Goal: Information Seeking & Learning: Learn about a topic

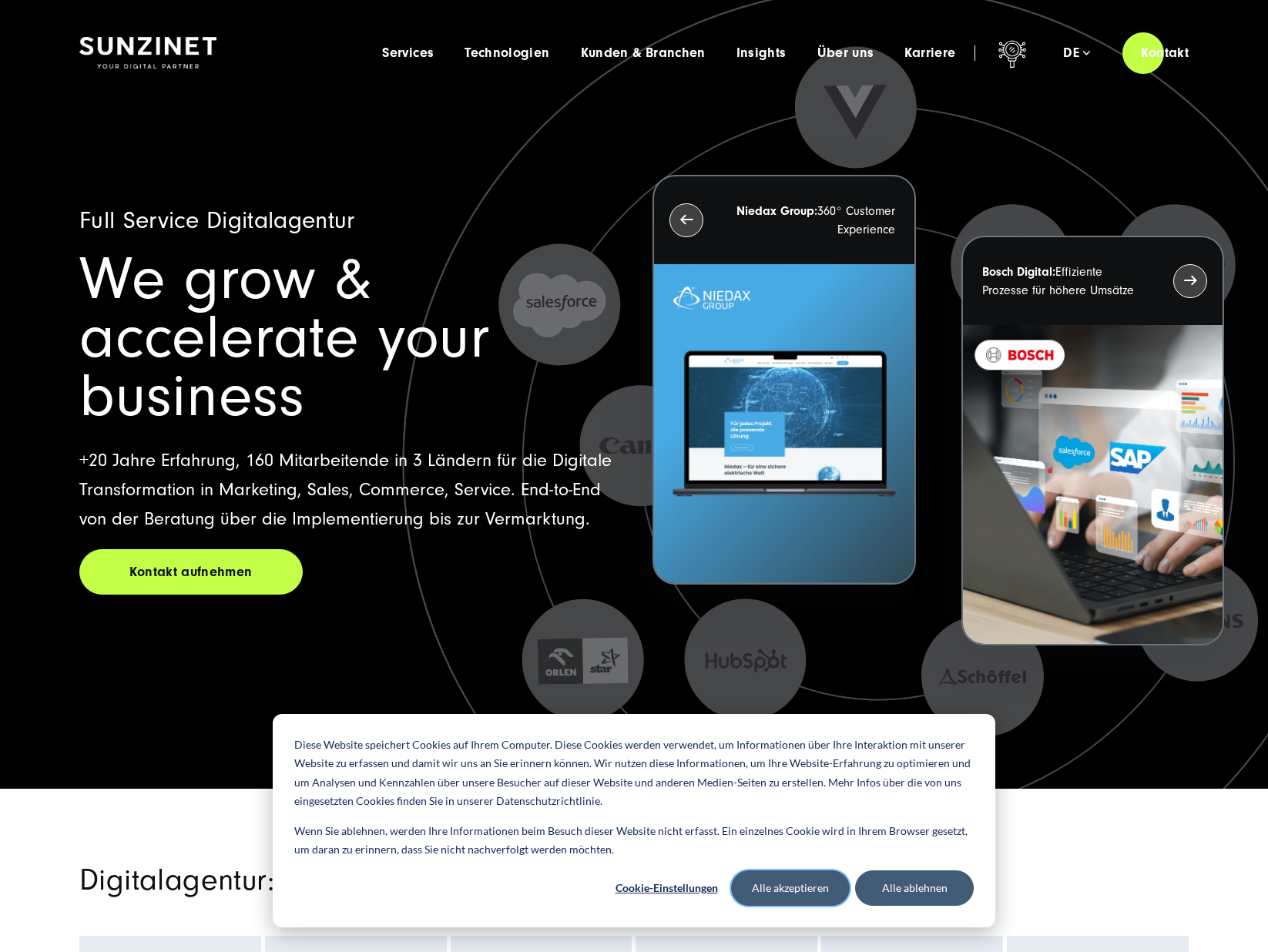
click at [780, 877] on button "Alle akzeptieren" at bounding box center [790, 888] width 119 height 36
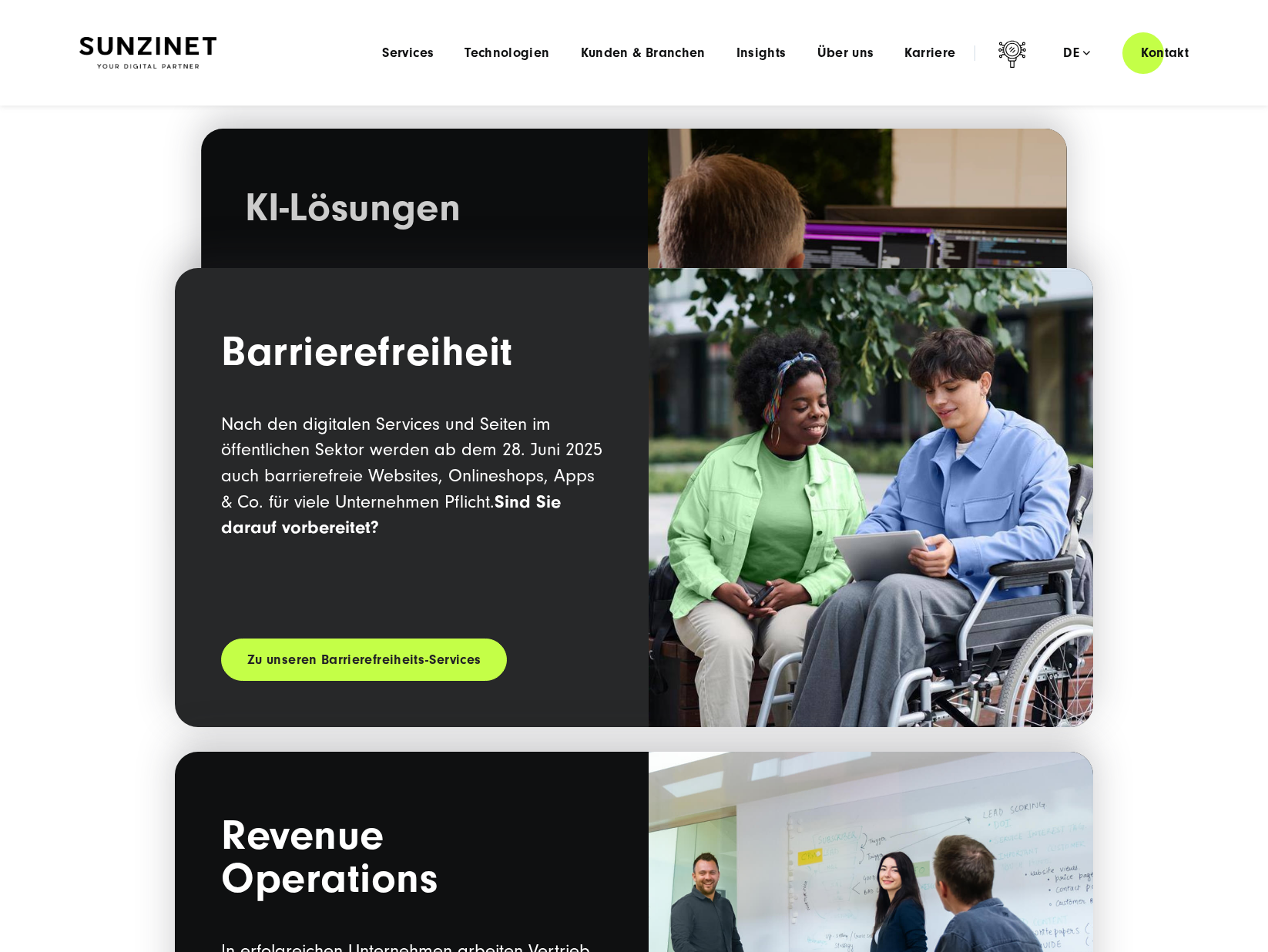
scroll to position [1973, 0]
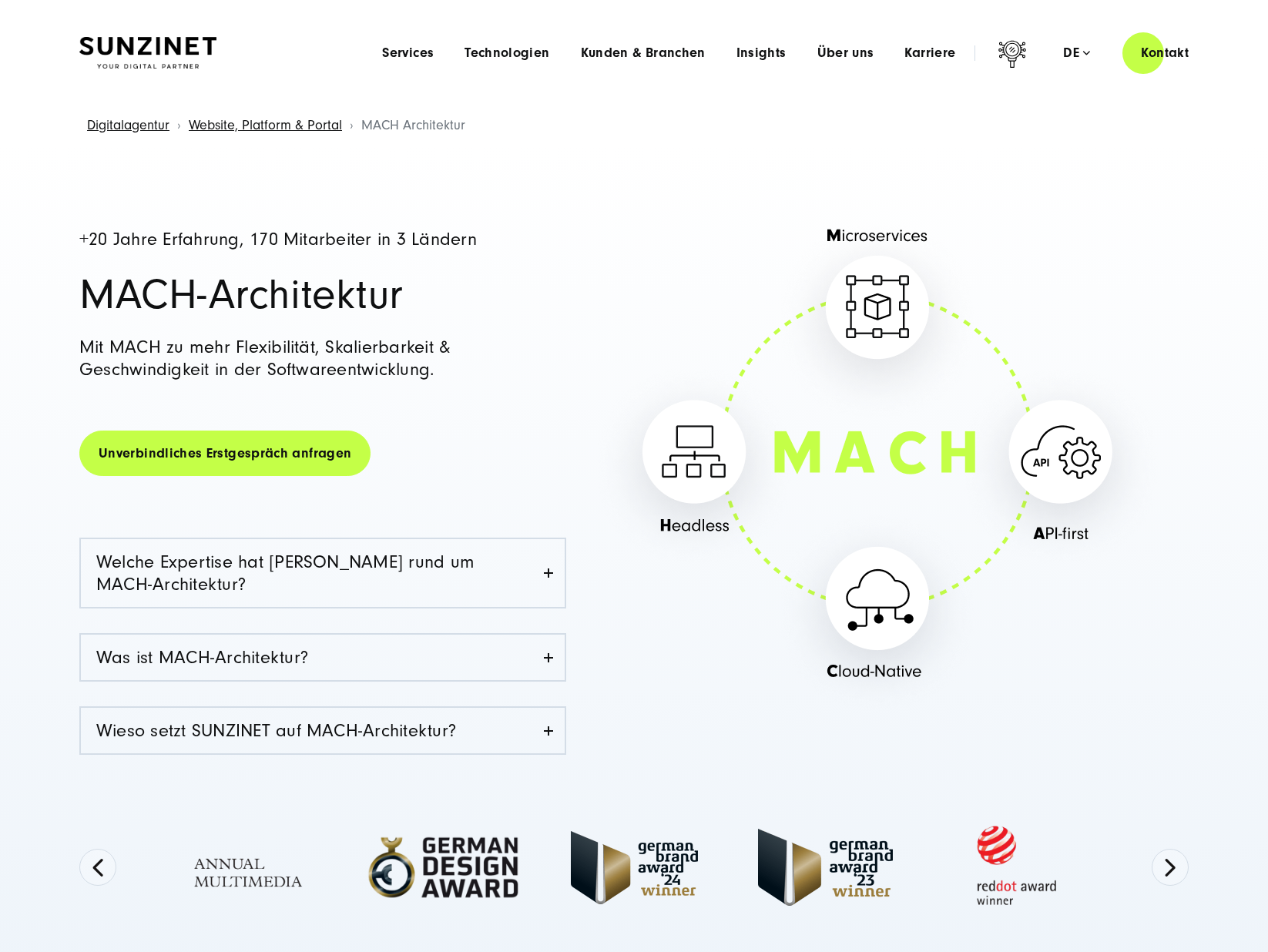
click at [155, 288] on h1 "MACH-Architektur" at bounding box center [322, 295] width 486 height 44
click at [154, 289] on h1 "MACH-Architektur" at bounding box center [322, 295] width 486 height 44
click at [333, 298] on h1 "MACH-Architektur" at bounding box center [322, 295] width 486 height 44
click at [341, 299] on h1 "MACH-Architektur" at bounding box center [322, 295] width 486 height 44
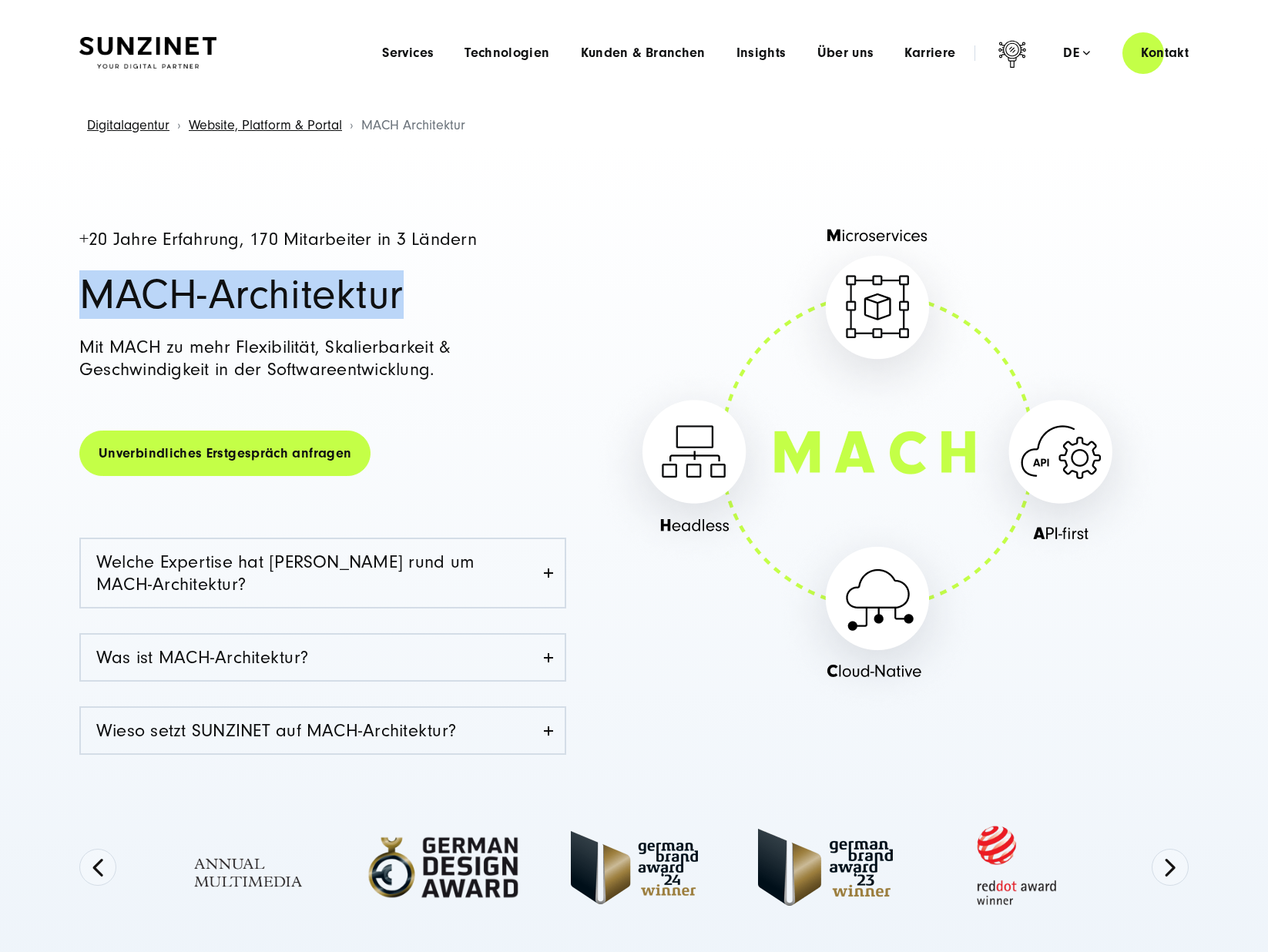
click at [341, 299] on h1 "MACH-Architektur" at bounding box center [322, 295] width 486 height 44
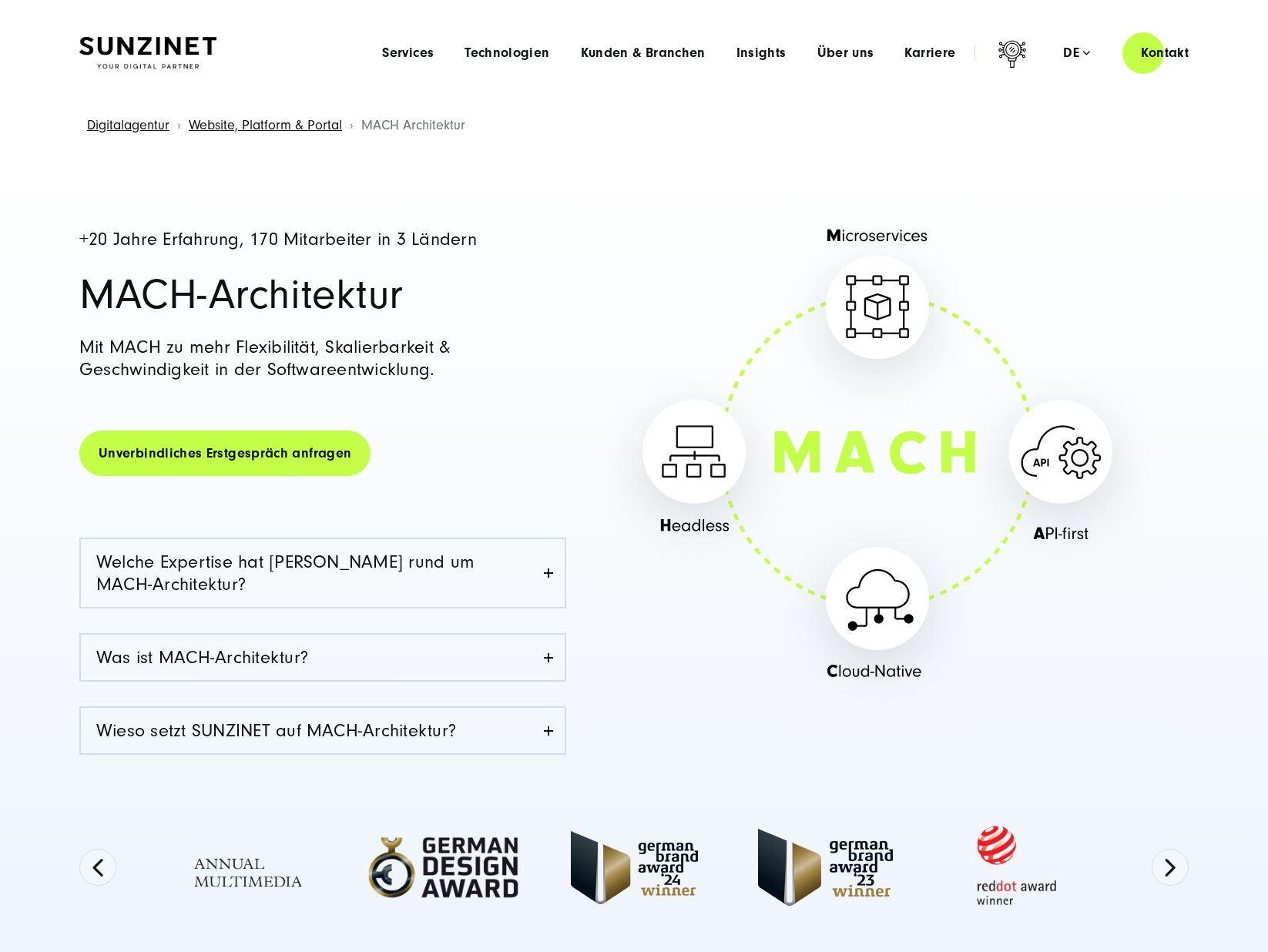
click at [447, 304] on h1 "MACH-Architektur" at bounding box center [322, 295] width 486 height 44
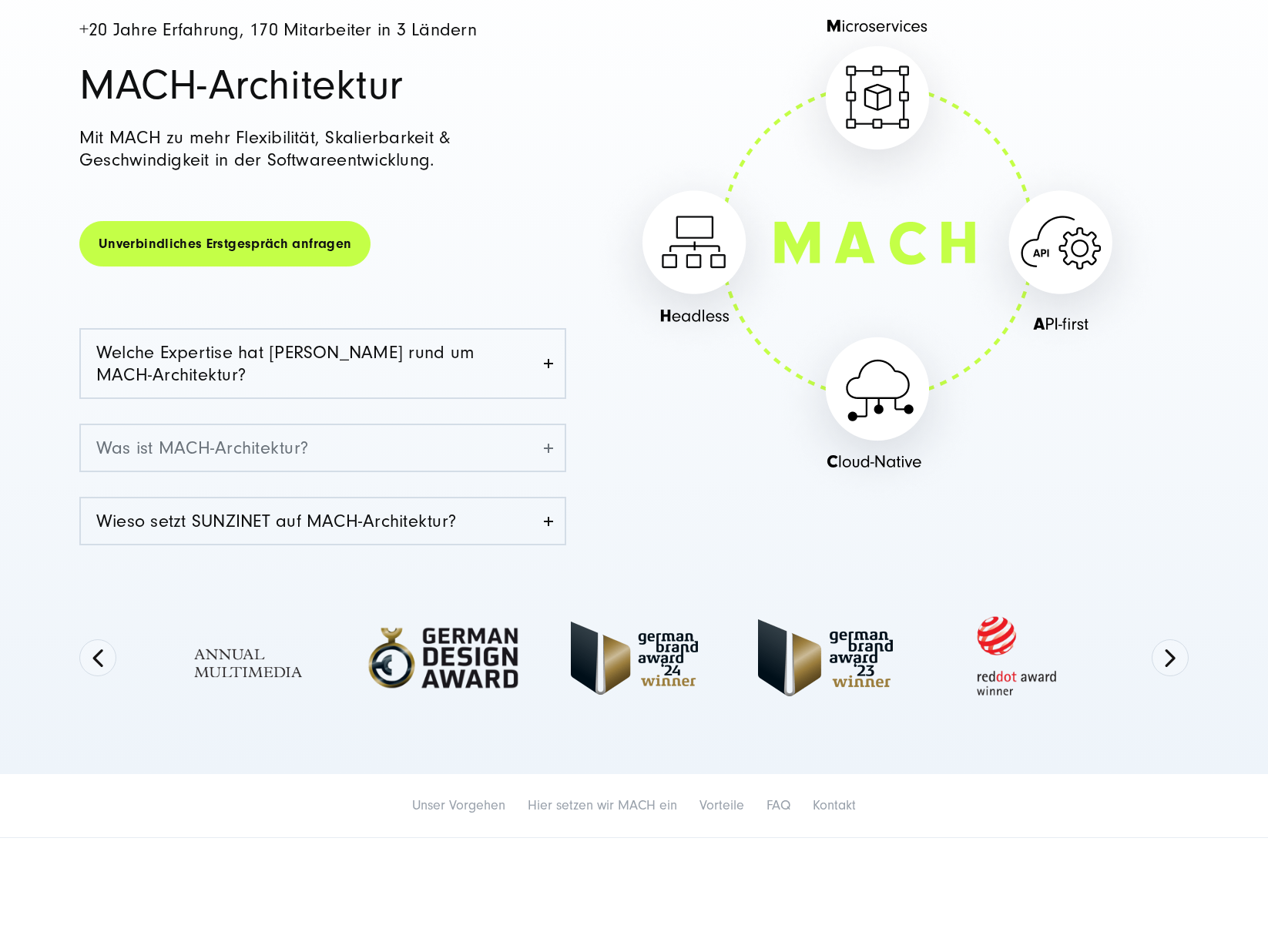
scroll to position [214, 0]
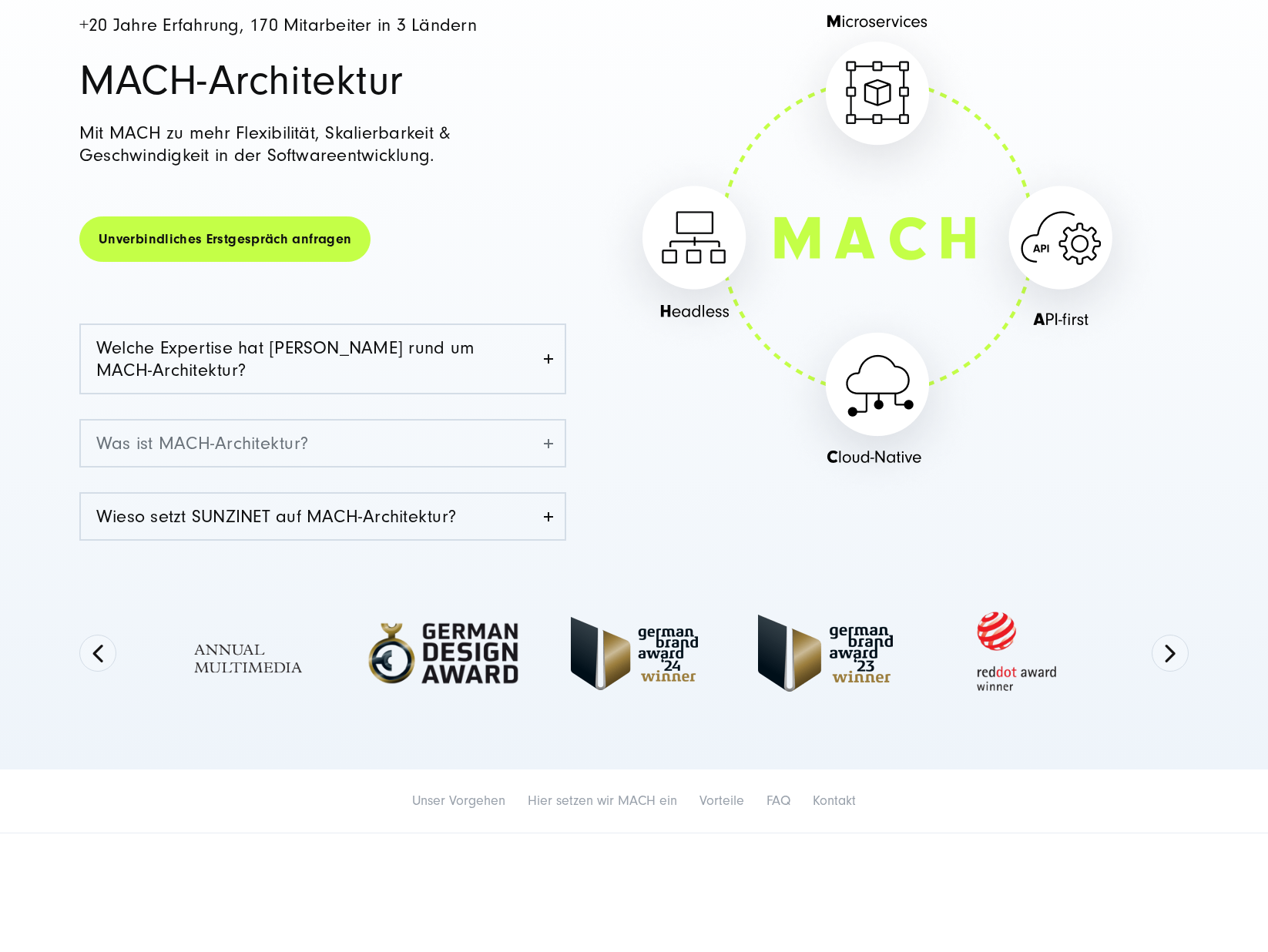
click at [287, 450] on link "Was ist MACH-Architektur?" at bounding box center [322, 443] width 484 height 45
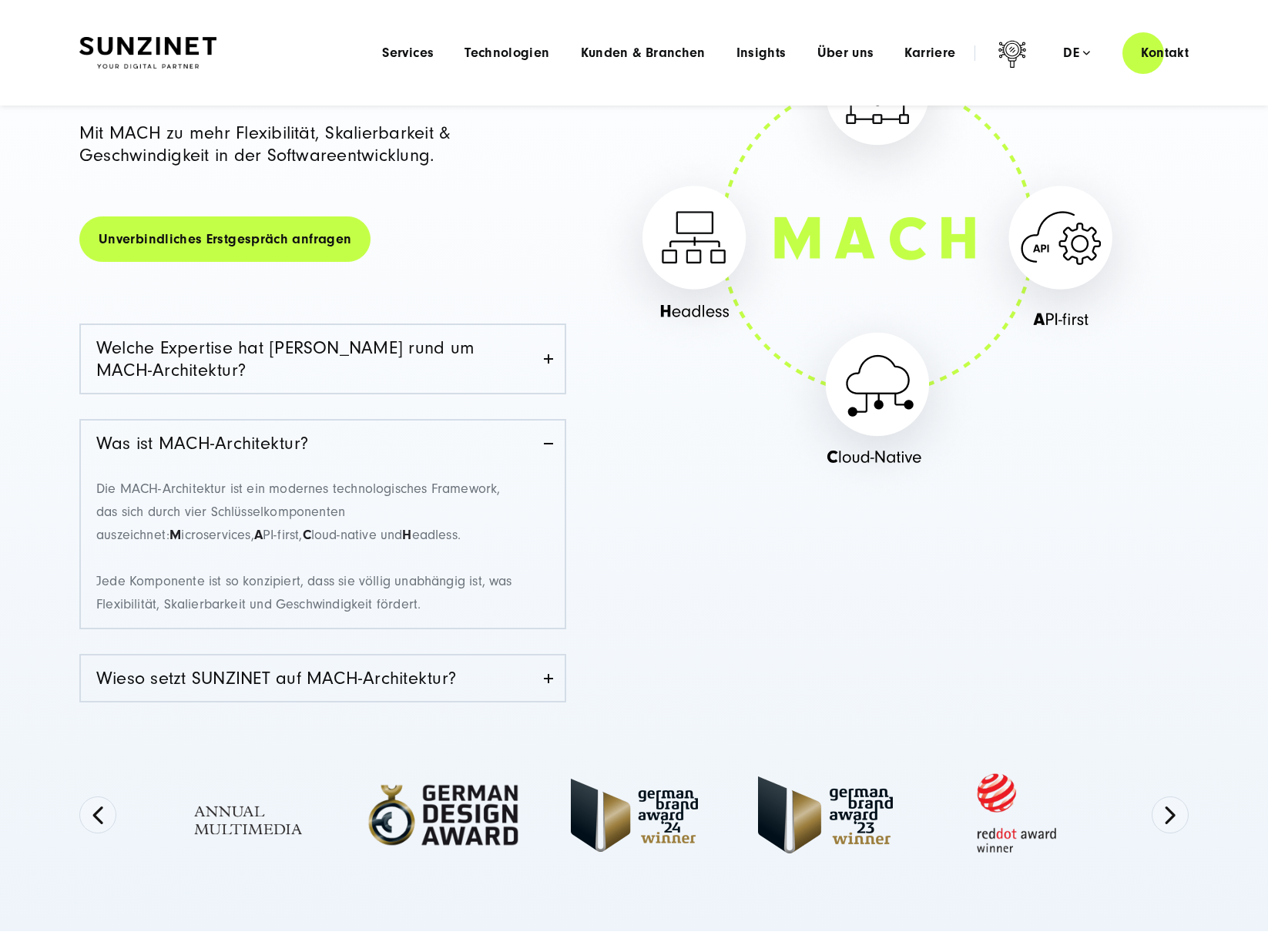
scroll to position [0, 0]
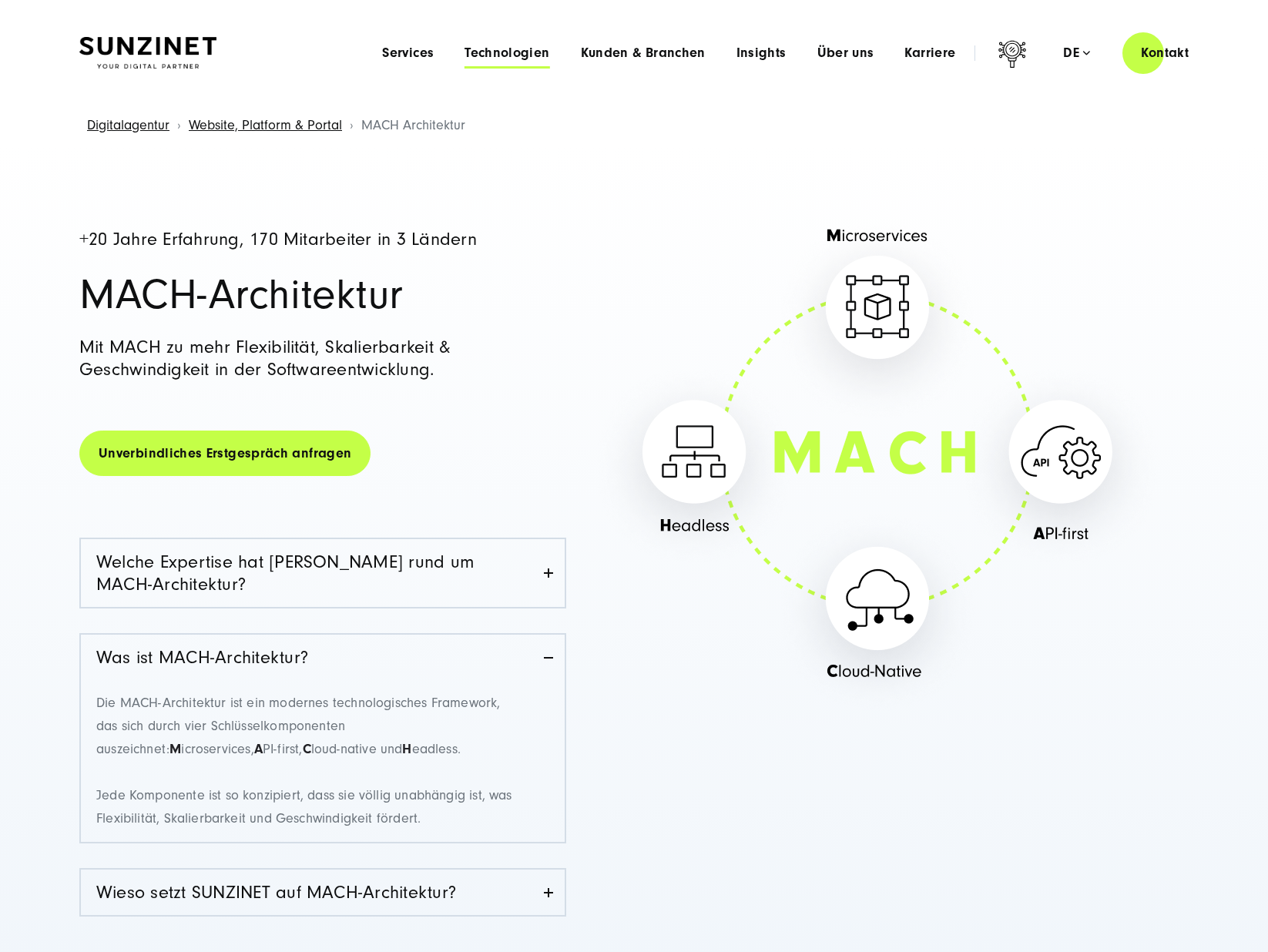
click at [510, 58] on span "Technologien" at bounding box center [507, 53] width 85 height 16
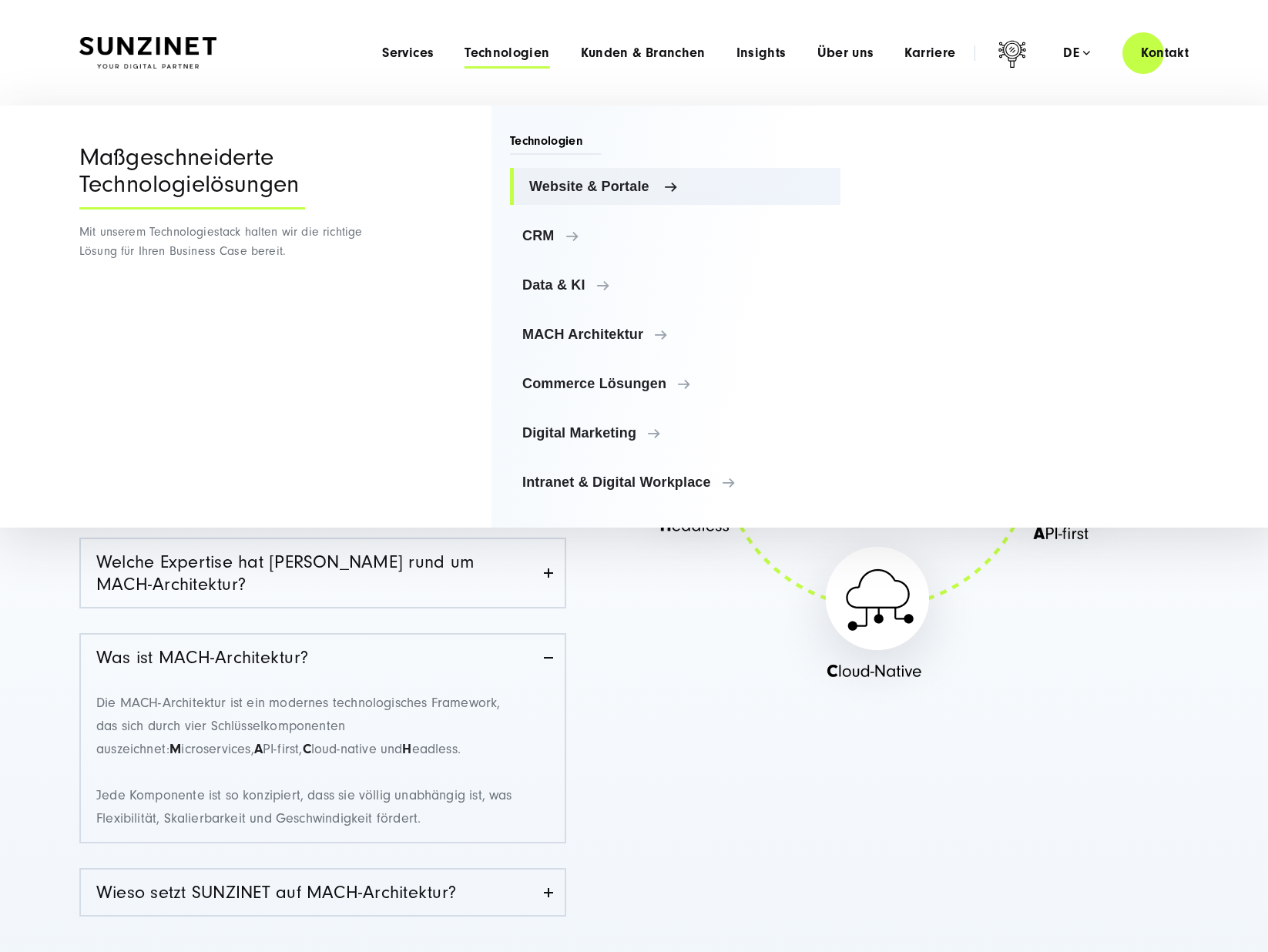
click at [563, 184] on span "Website & Portale" at bounding box center [678, 187] width 299 height 16
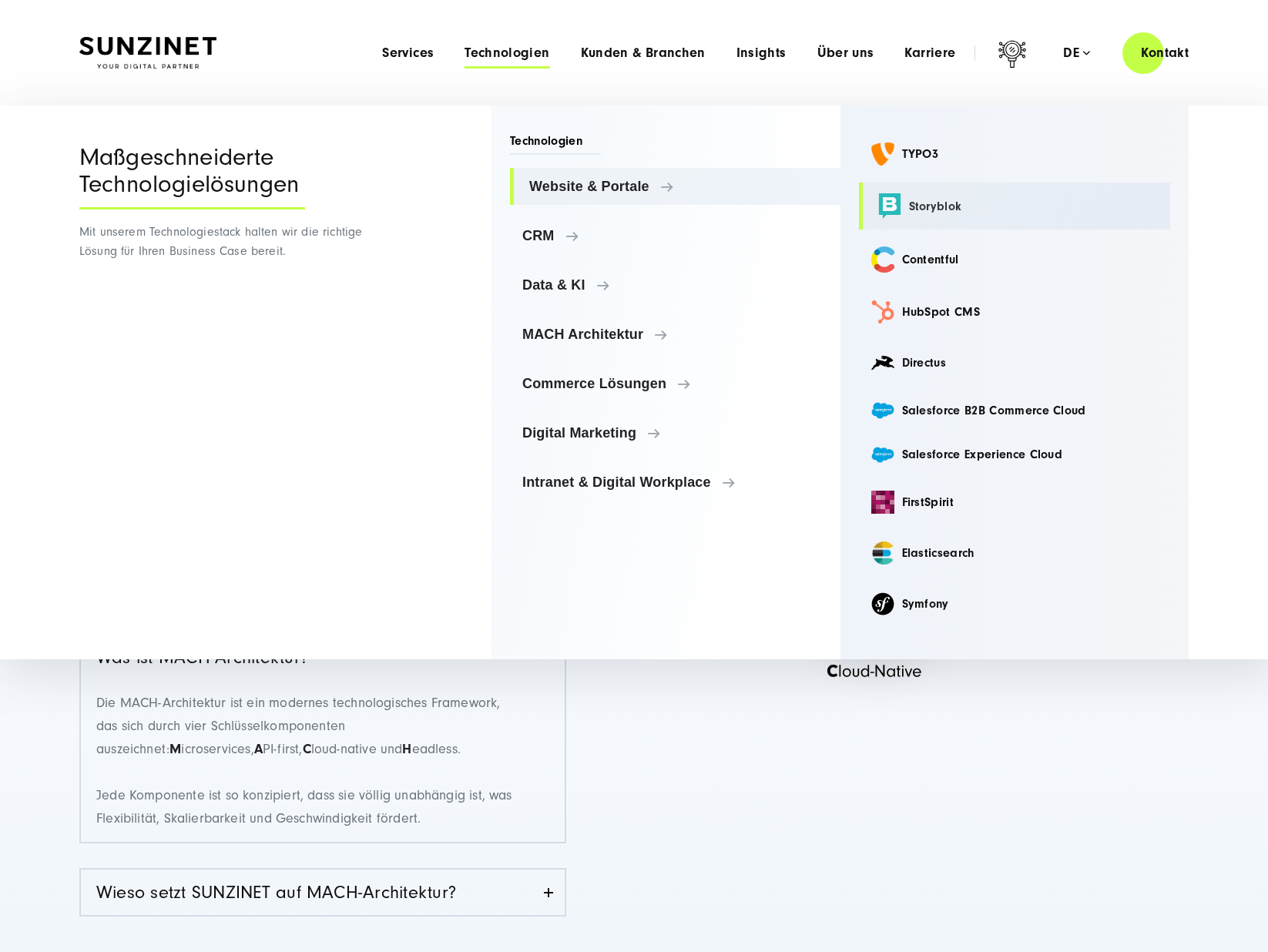
click at [925, 205] on link "Storyblok" at bounding box center [1014, 206] width 312 height 47
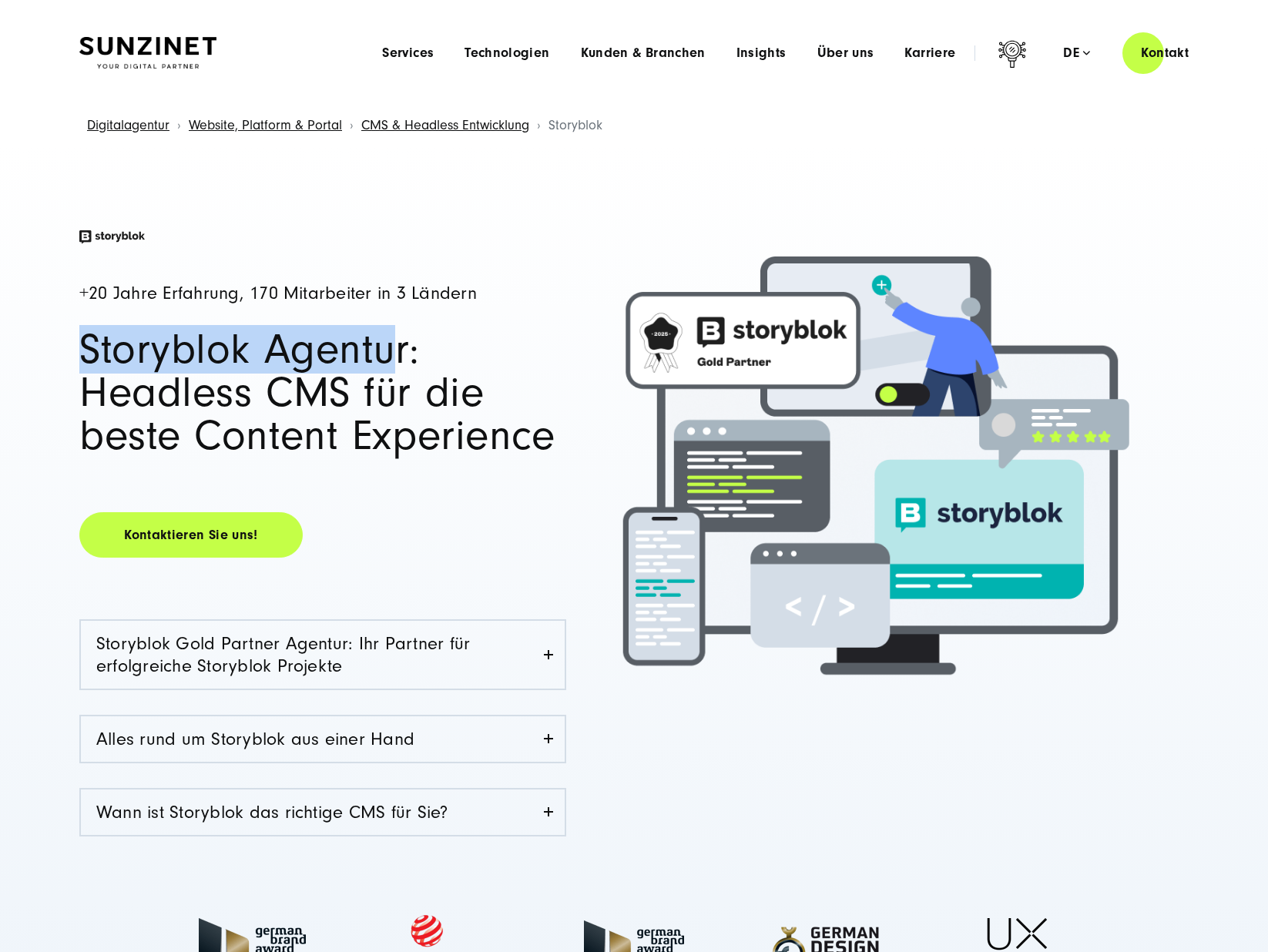
drag, startPoint x: 81, startPoint y: 350, endPoint x: 397, endPoint y: 355, distance: 316.0
click at [396, 355] on h1 "Storyblok Agentur: Headless CMS für die beste Content Experience" at bounding box center [322, 392] width 486 height 130
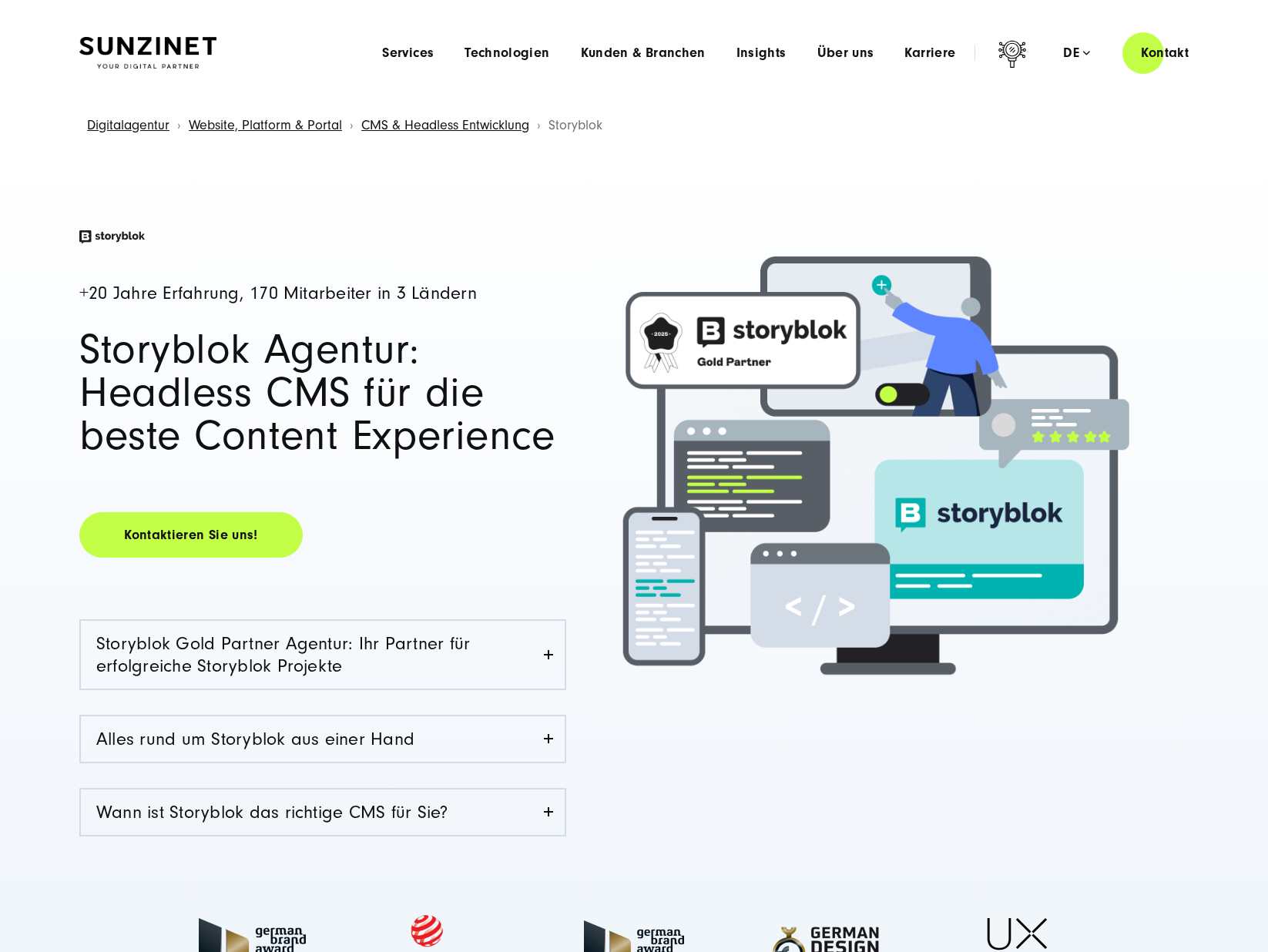
drag, startPoint x: 535, startPoint y: 363, endPoint x: 358, endPoint y: 262, distance: 203.8
click at [535, 363] on h1 "Storyblok Agentur: Headless CMS für die beste Content Experience" at bounding box center [322, 392] width 486 height 130
click at [483, 51] on span "Technologien" at bounding box center [507, 53] width 85 height 16
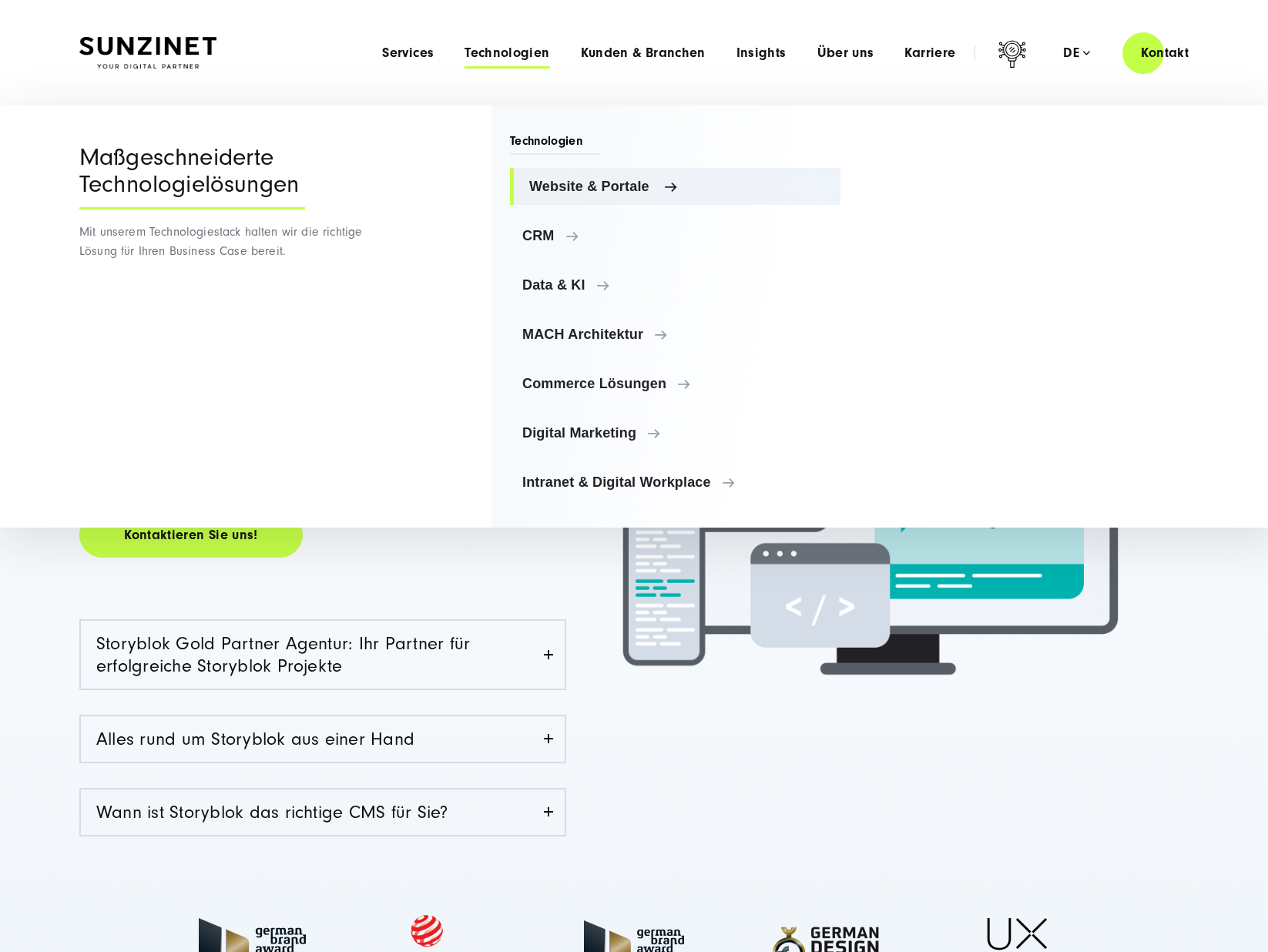
click at [596, 190] on span "Website & Portale" at bounding box center [678, 187] width 299 height 16
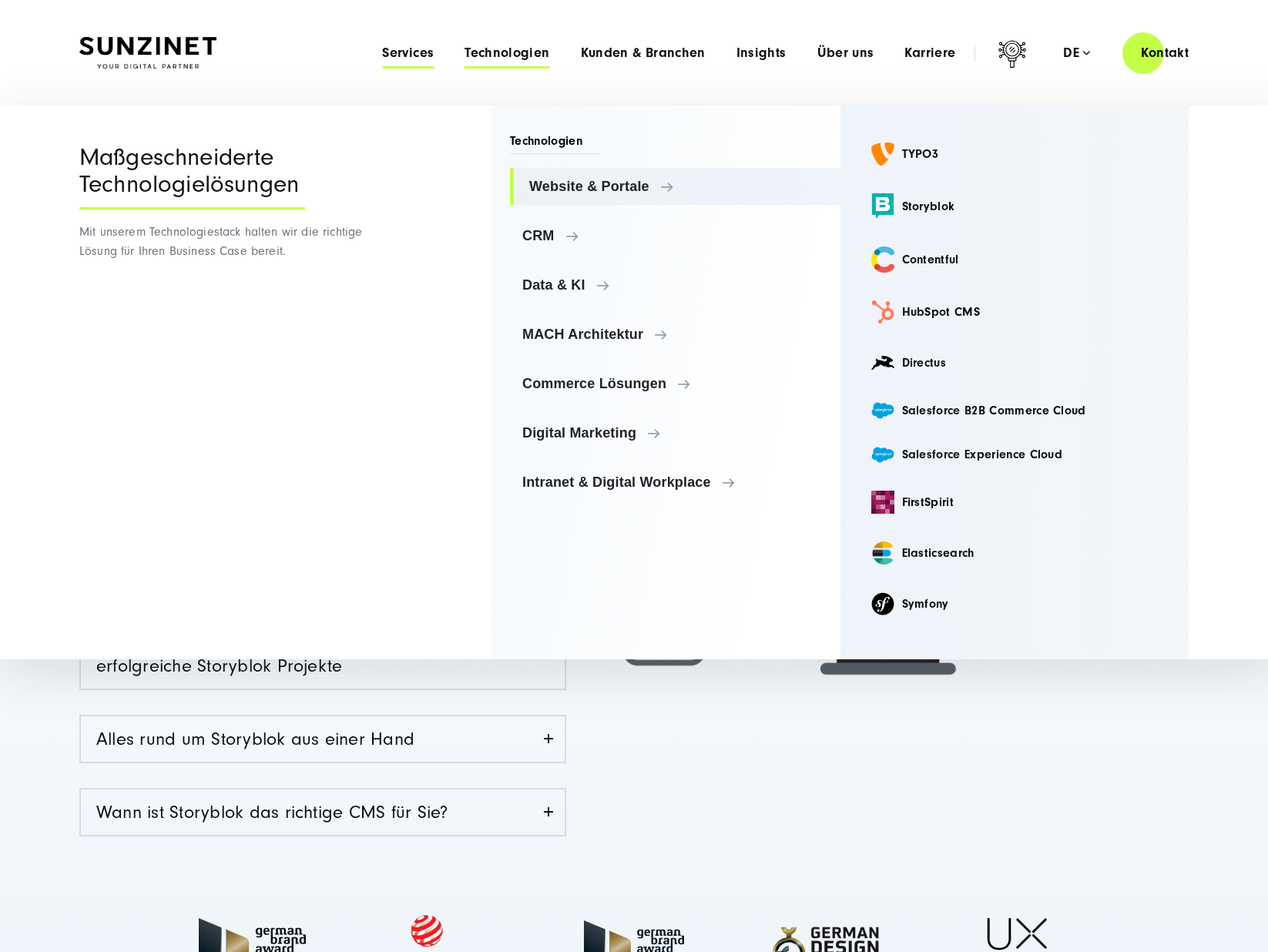
click at [420, 50] on span "Services" at bounding box center [408, 53] width 51 height 16
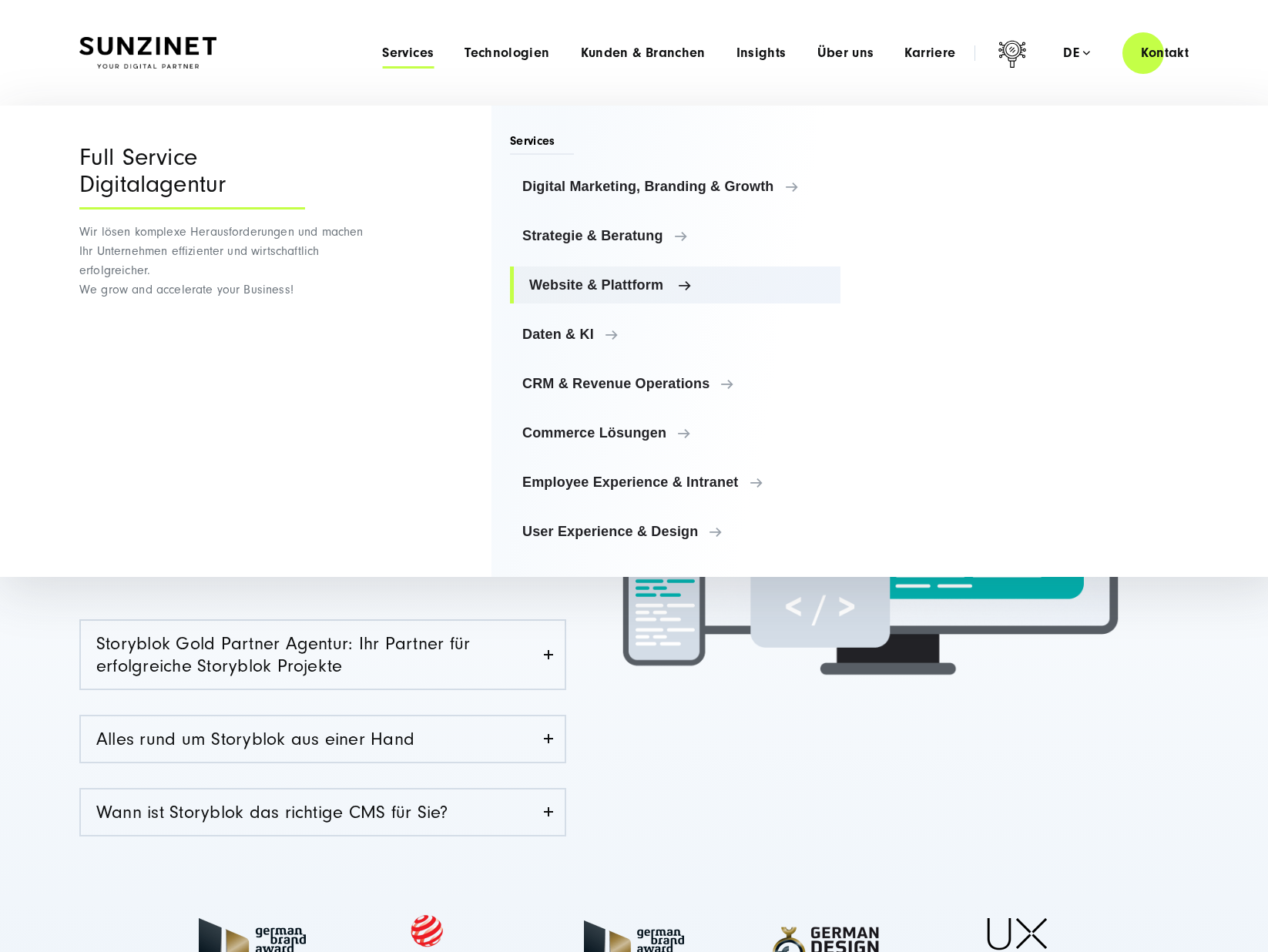
click at [643, 279] on span "Website & Plattform" at bounding box center [678, 285] width 299 height 16
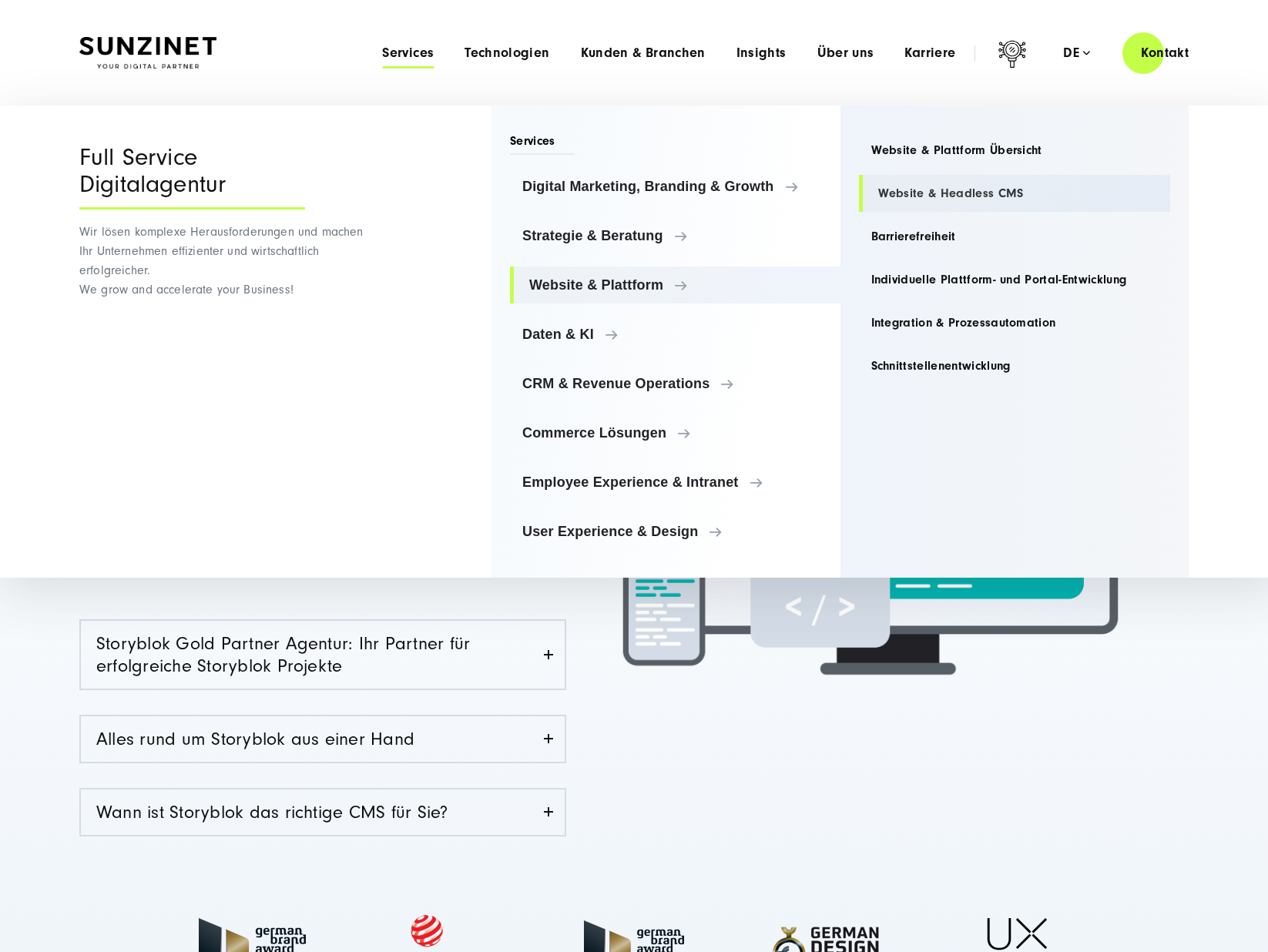
click at [938, 197] on link "Website & Headless CMS" at bounding box center [1014, 194] width 312 height 37
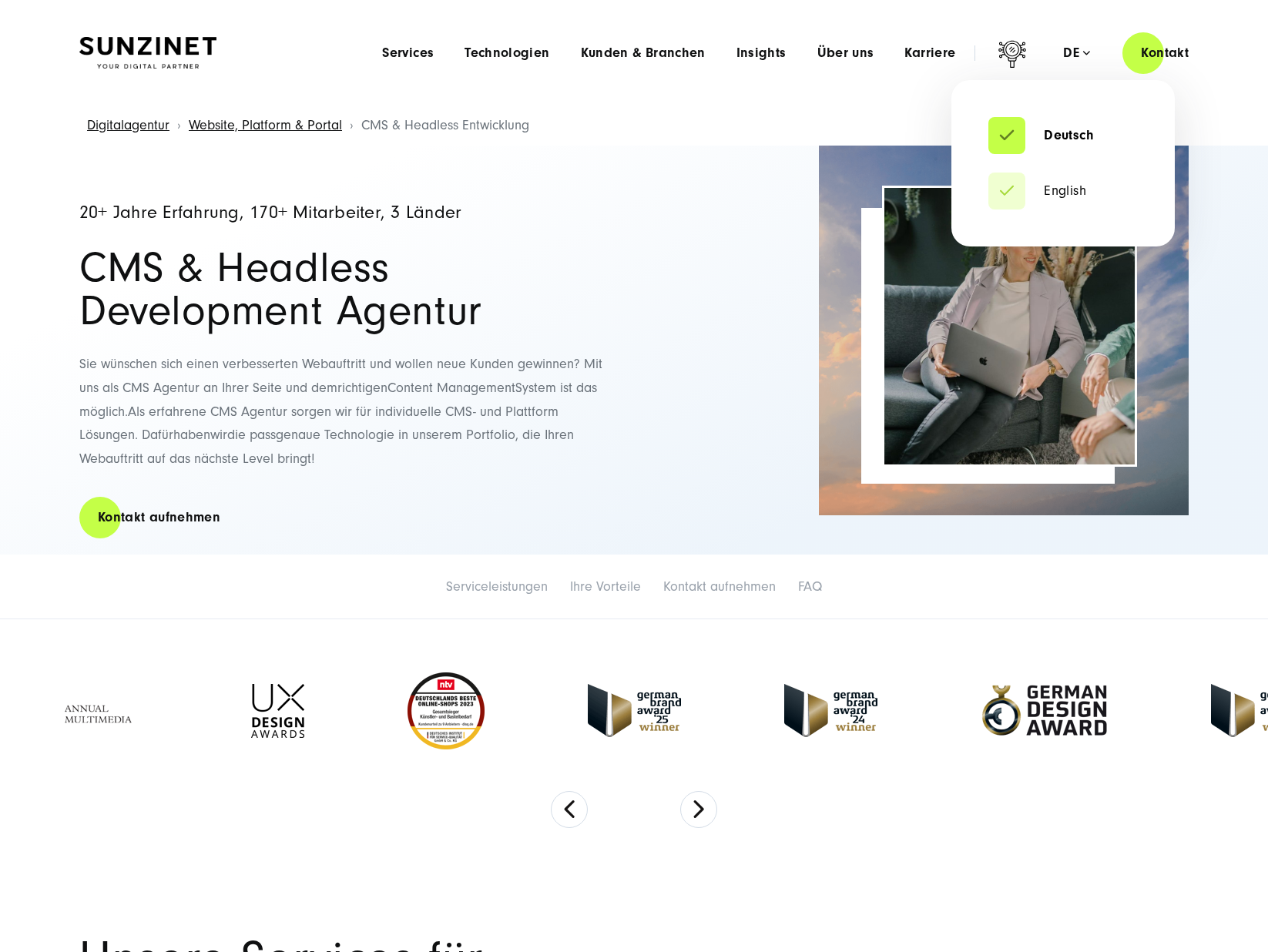
click at [1079, 59] on div "de" at bounding box center [1076, 53] width 27 height 16
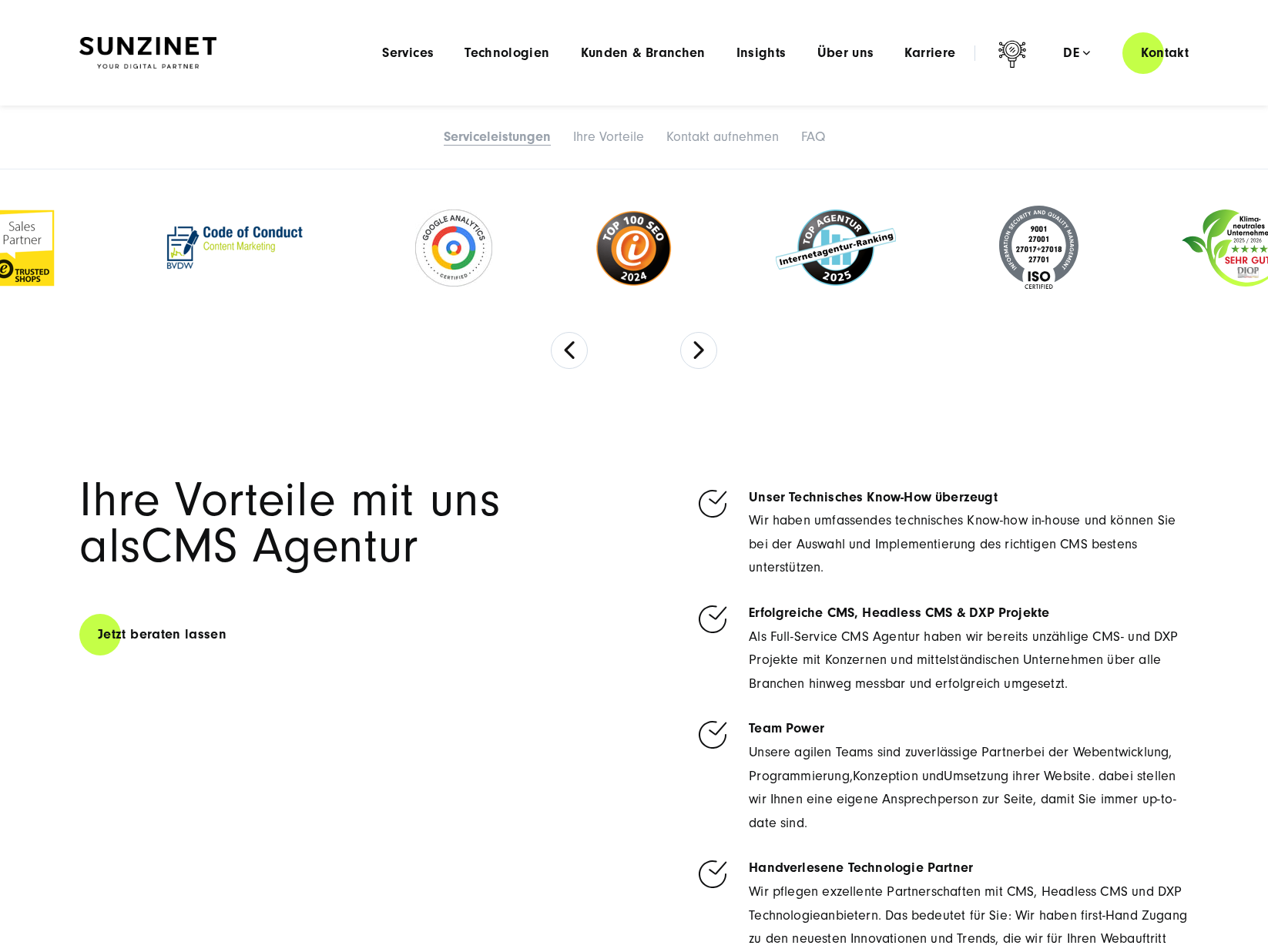
scroll to position [3122, 0]
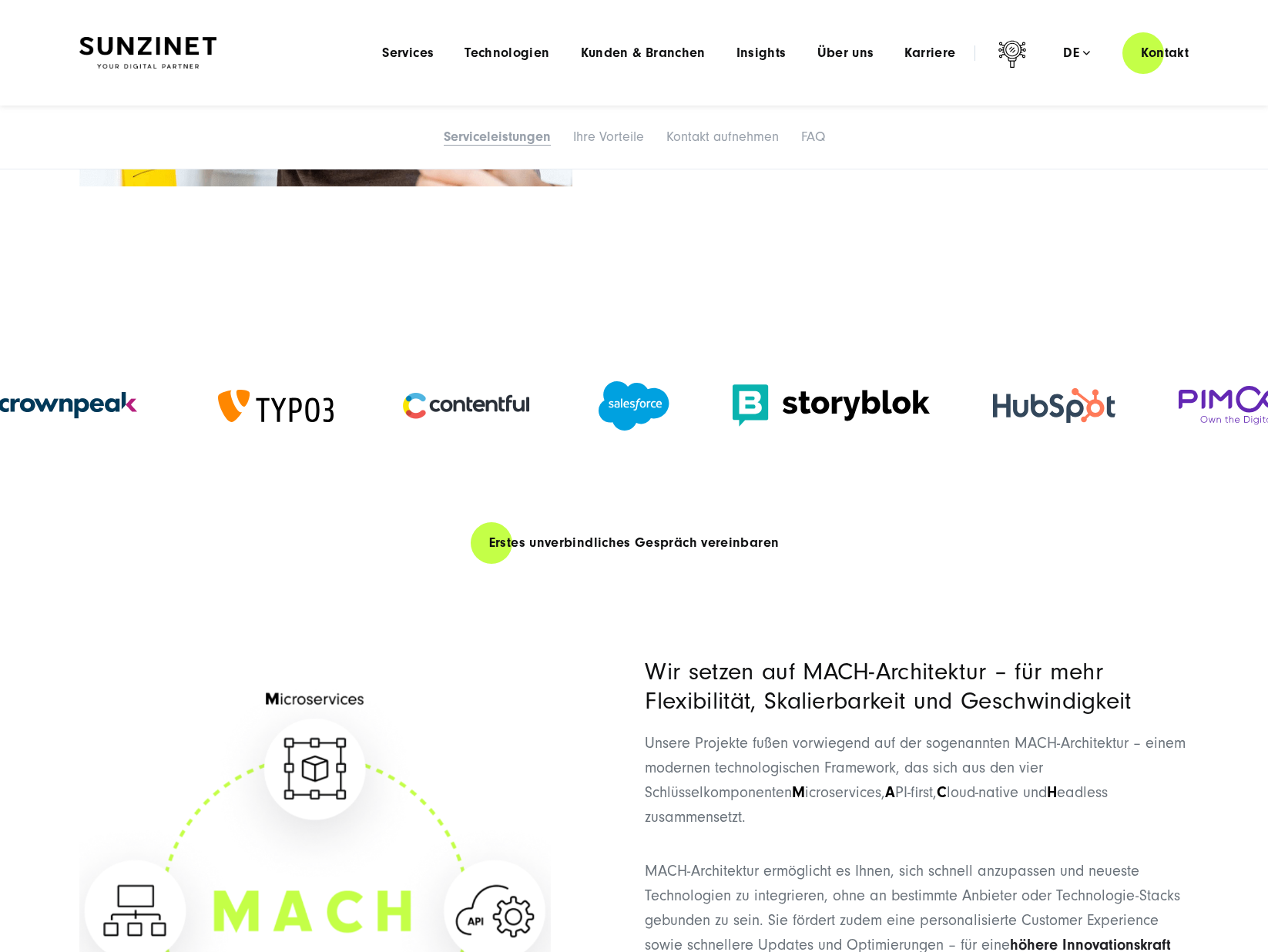
click at [181, 44] on img at bounding box center [148, 54] width 137 height 33
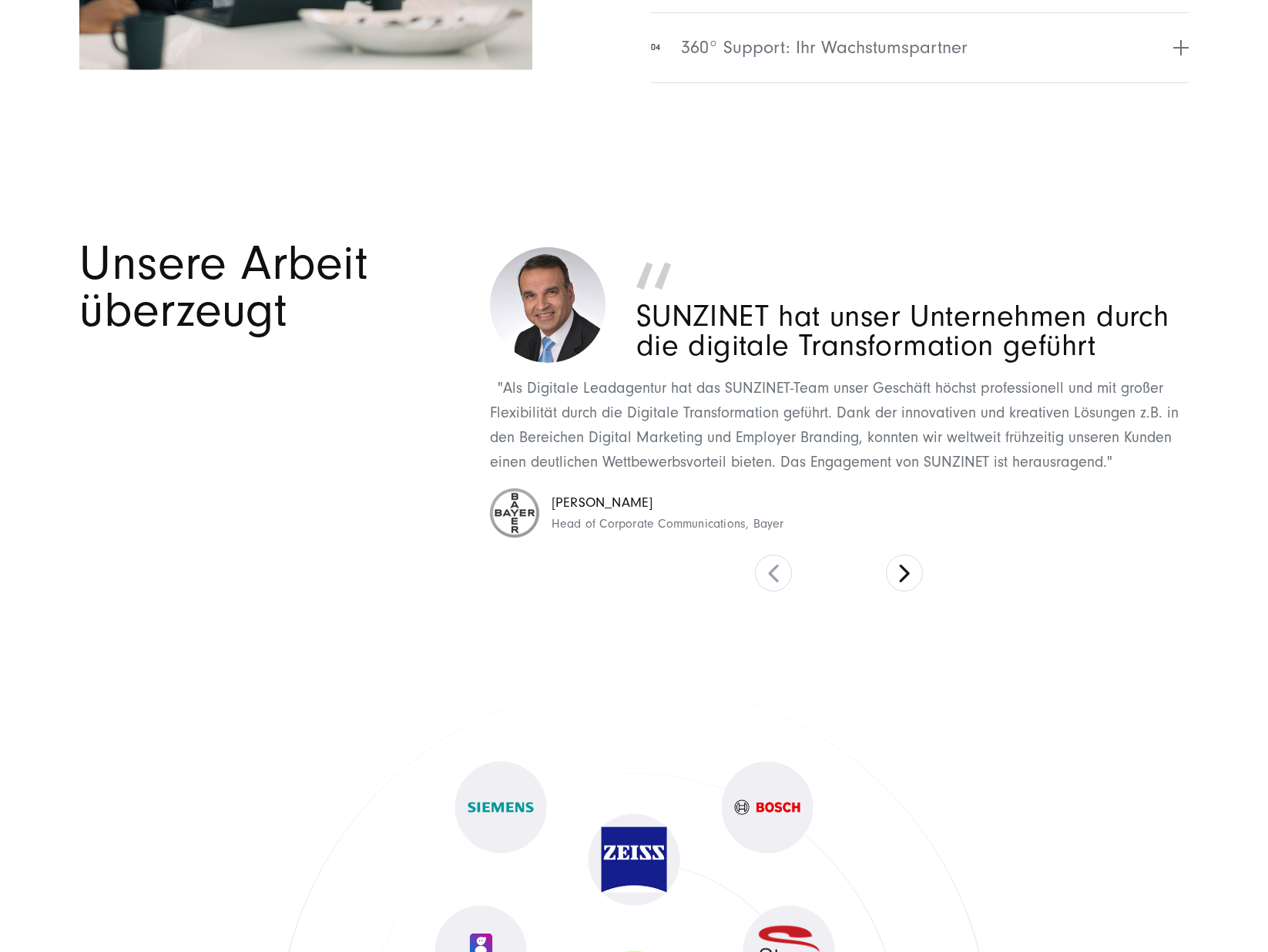
scroll to position [6798, 0]
click at [900, 574] on button at bounding box center [904, 573] width 37 height 37
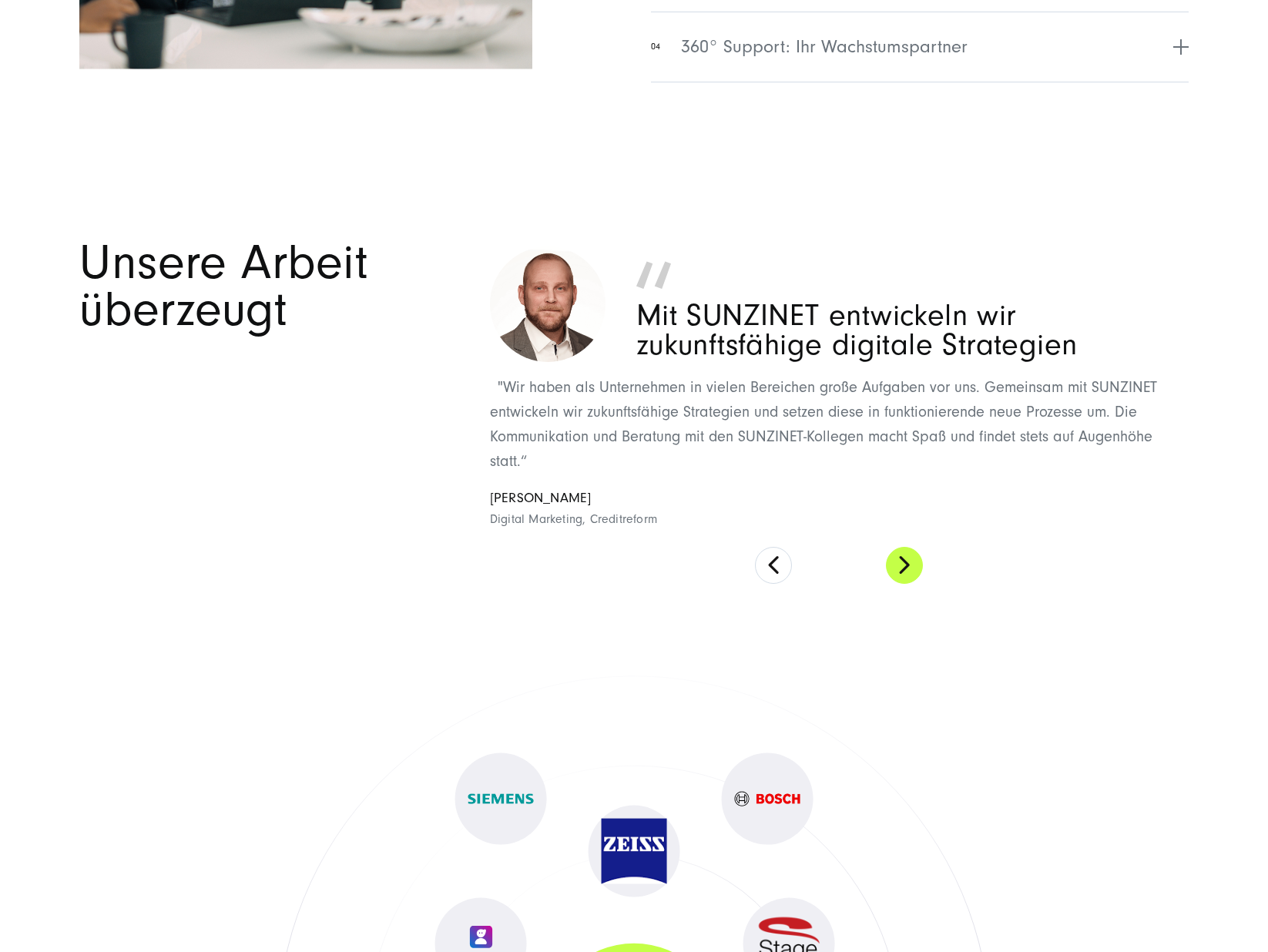
click at [900, 574] on button at bounding box center [904, 566] width 37 height 37
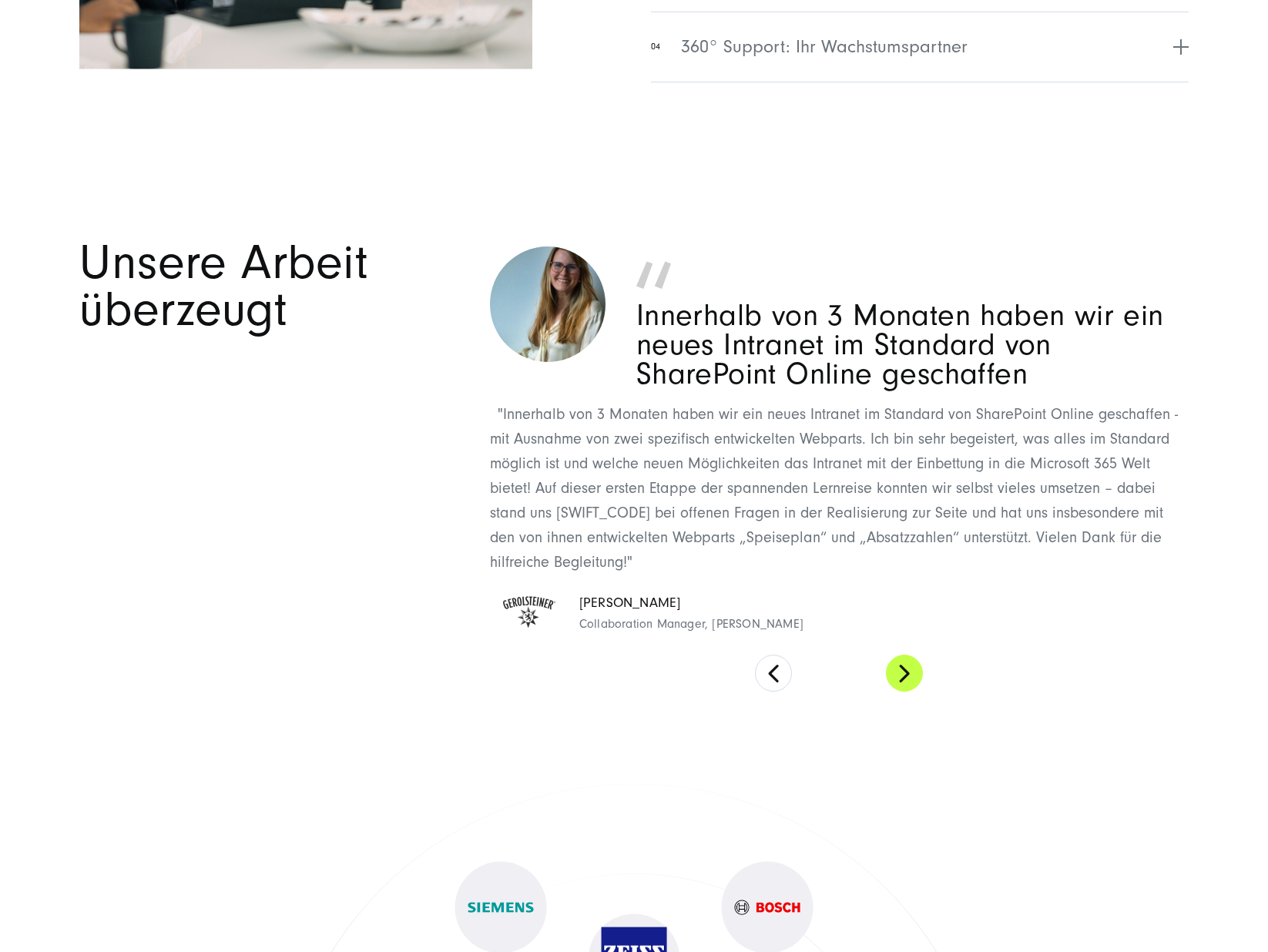
scroll to position [6805, 0]
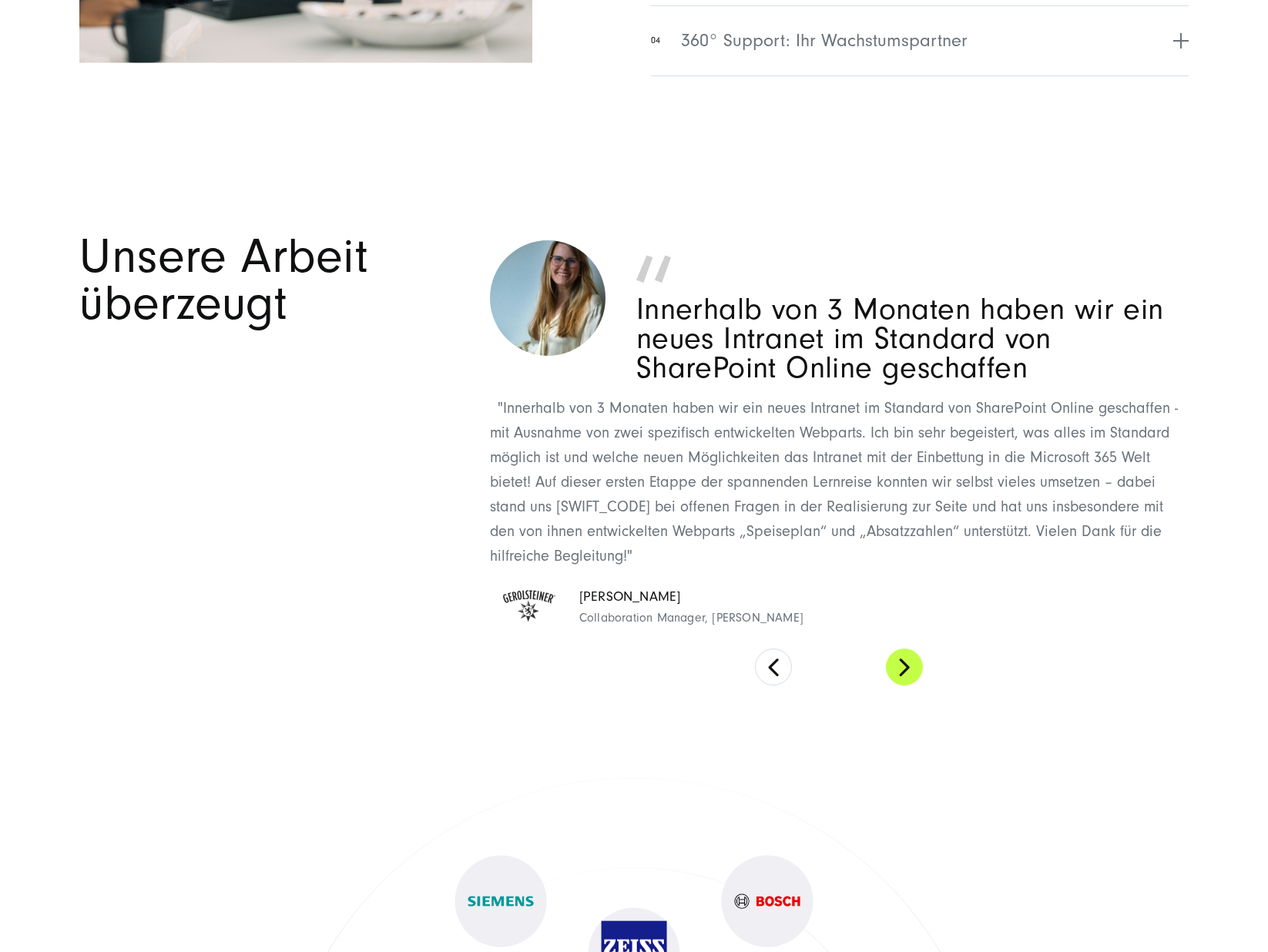
click at [915, 671] on button at bounding box center [904, 668] width 37 height 37
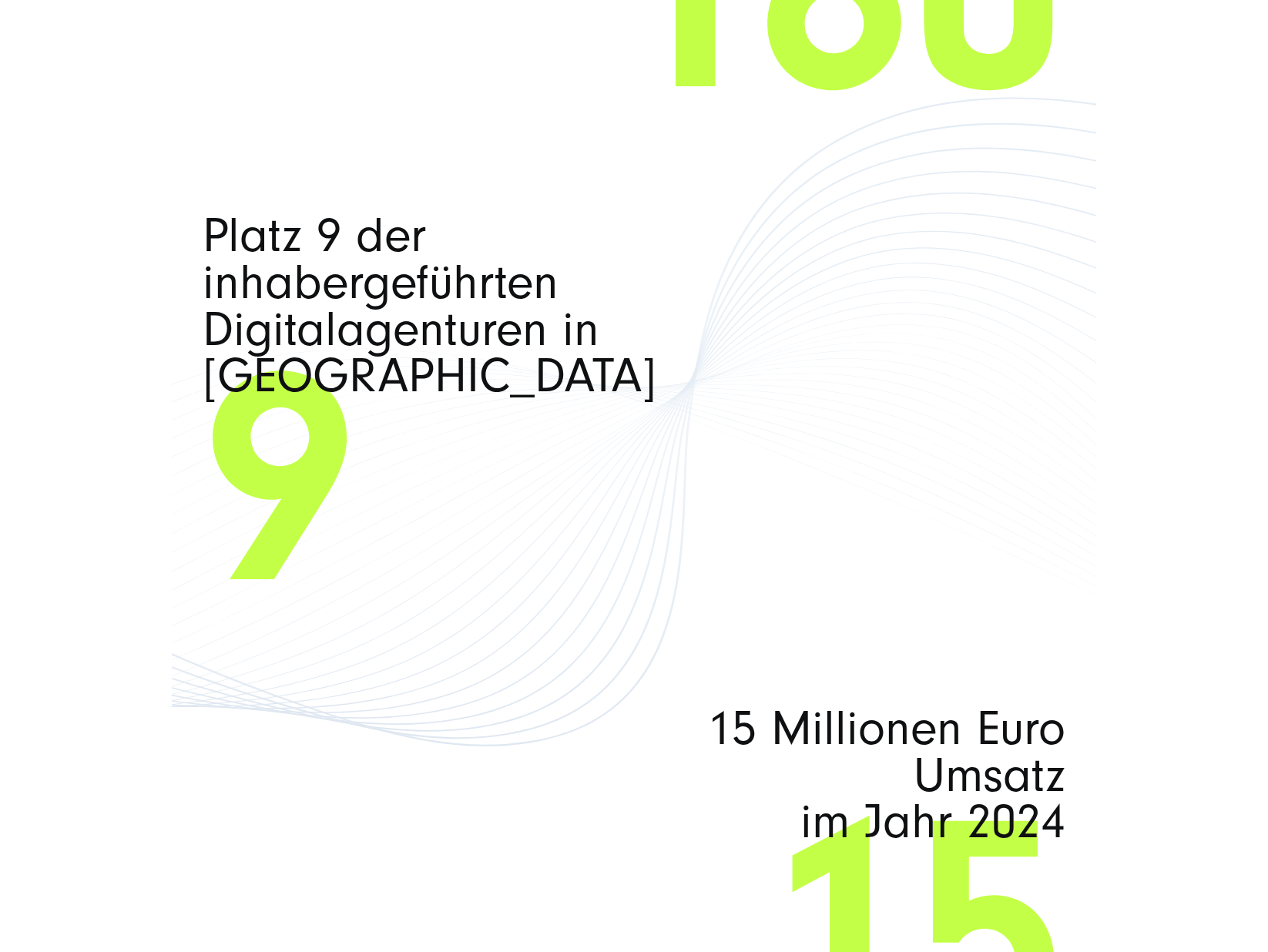
scroll to position [9241, 0]
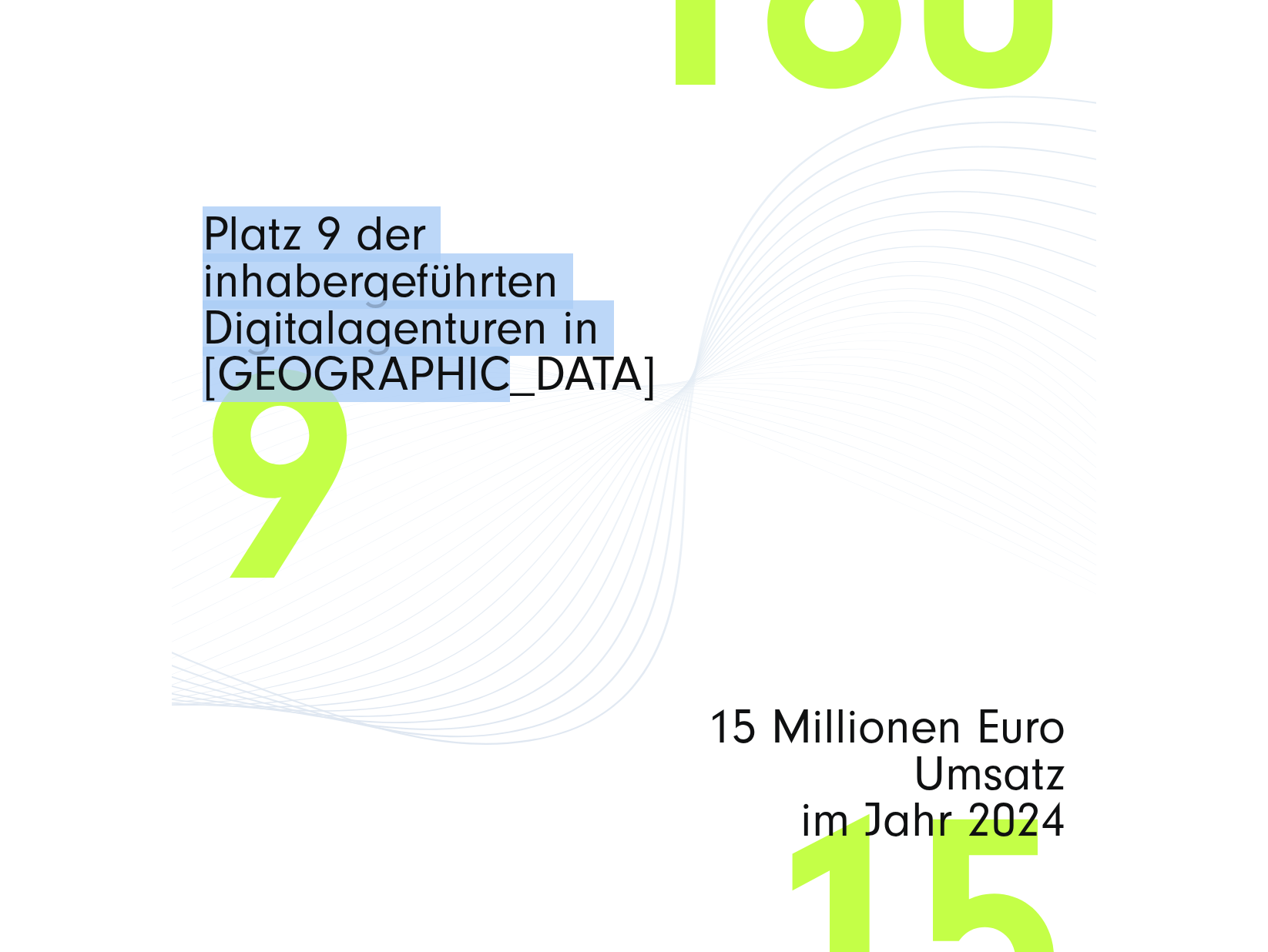
drag, startPoint x: 212, startPoint y: 224, endPoint x: 492, endPoint y: 378, distance: 319.6
click at [473, 382] on span "Platz 9 der inhabergeführten Digitalagenturen in Deutschland" at bounding box center [462, 305] width 517 height 187
click at [501, 378] on span "Platz 9 der inhabergeführten Digitalagenturen in Deutschland" at bounding box center [462, 305] width 517 height 187
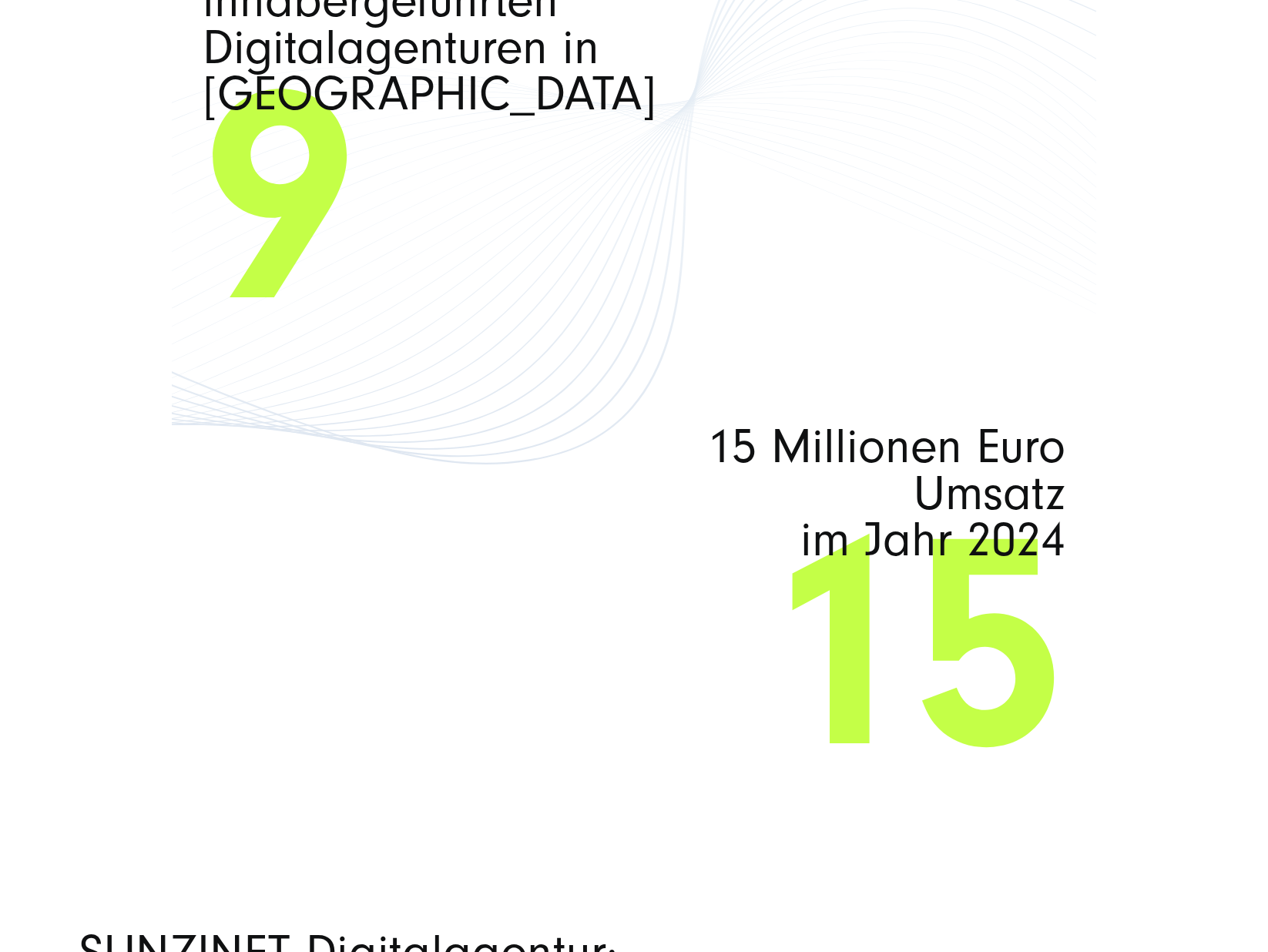
scroll to position [9523, 0]
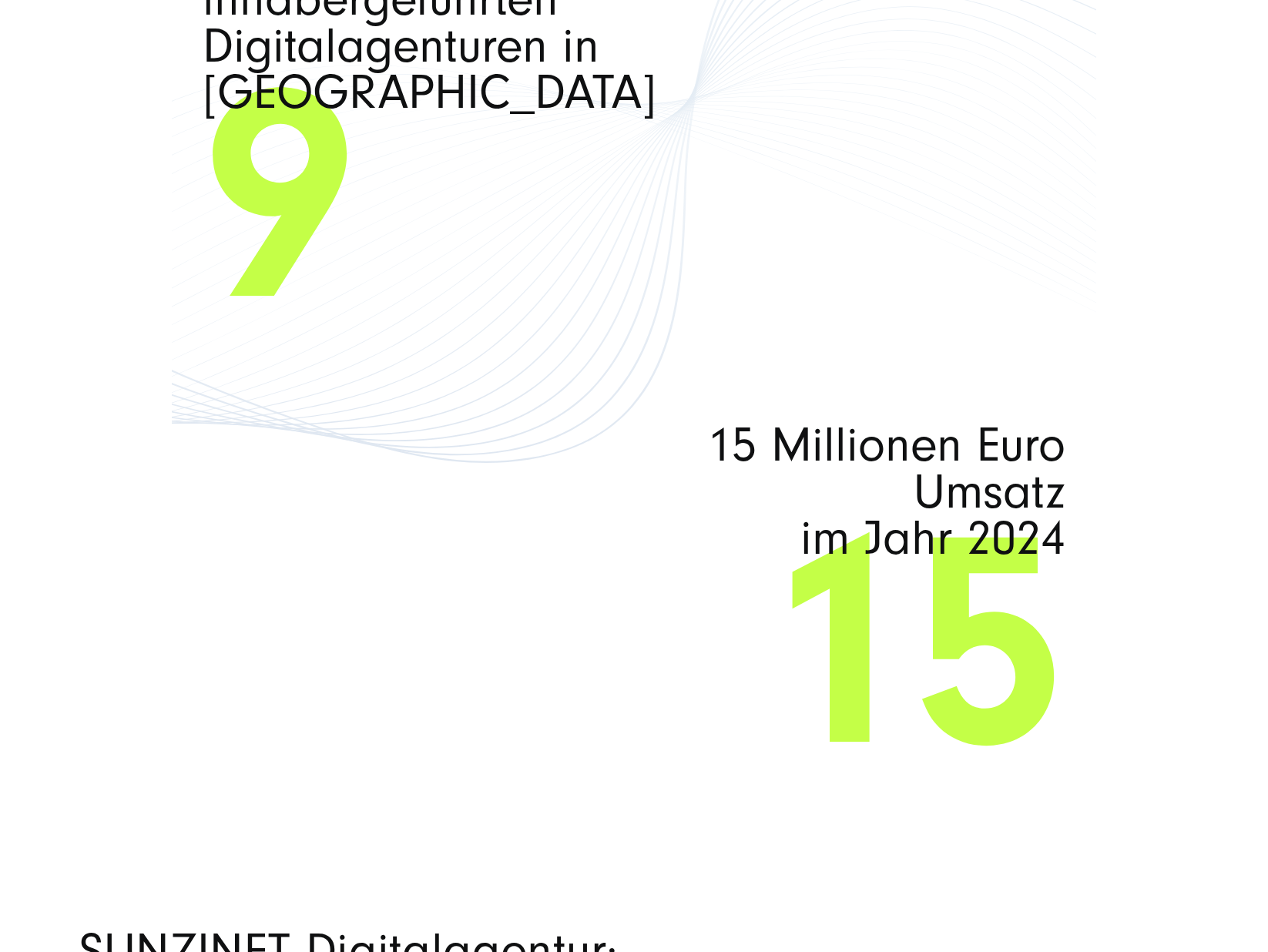
drag, startPoint x: 712, startPoint y: 438, endPoint x: 1057, endPoint y: 546, distance: 361.5
click at [1057, 546] on span "15 Millionen Euro Umsatz im Jahr 2024" at bounding box center [806, 492] width 517 height 140
click at [1085, 542] on div "160 Mitarbeitende 160 Platz 9 der inhabergeführten Digitalagenturen in Deutschl…" at bounding box center [634, 162] width 925 height 1170
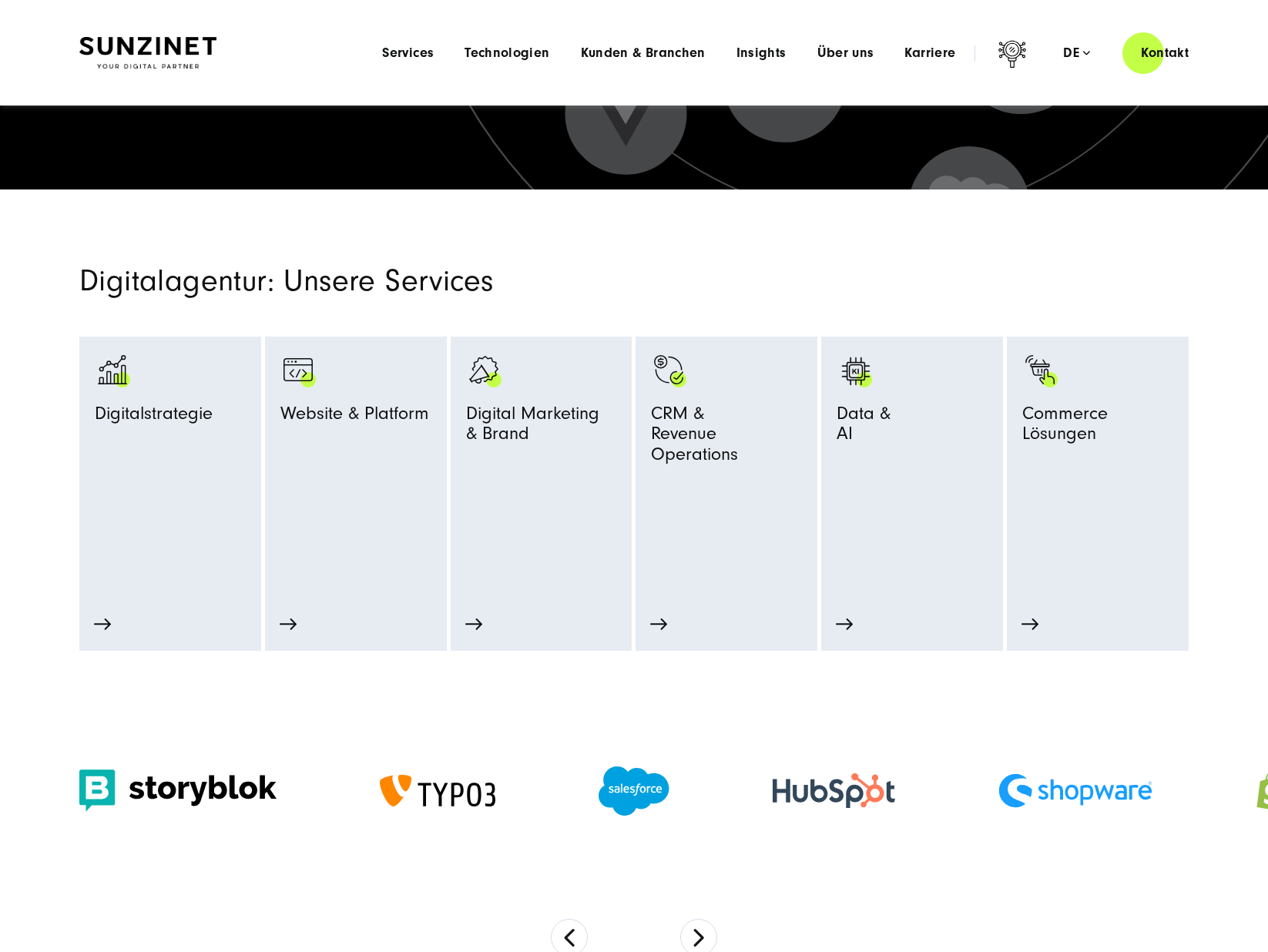
scroll to position [0, 0]
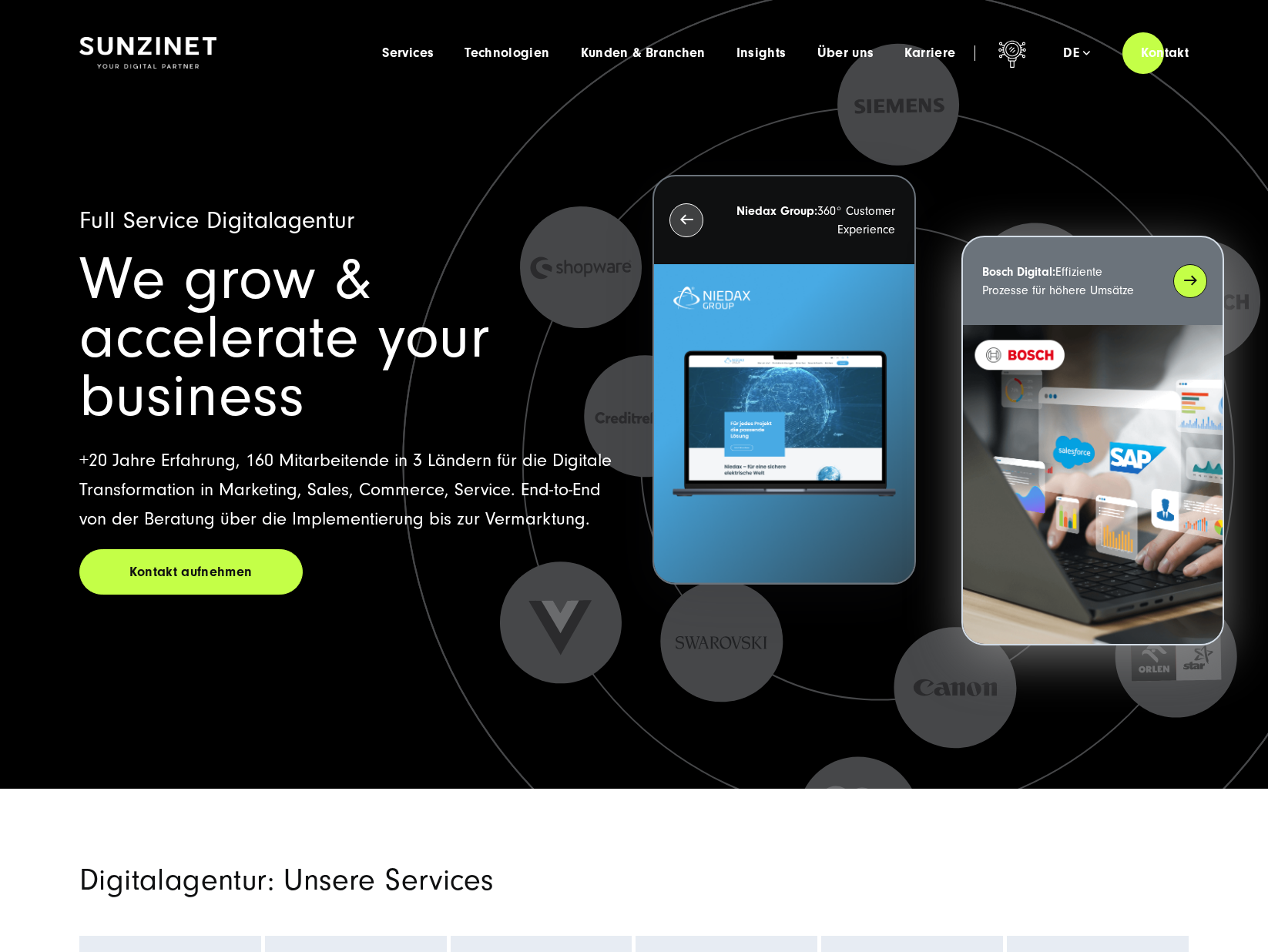
click at [1187, 284] on div "Bosch Digital: Effiziente Prozesse für höhere Umsätze" at bounding box center [1092, 281] width 260 height 88
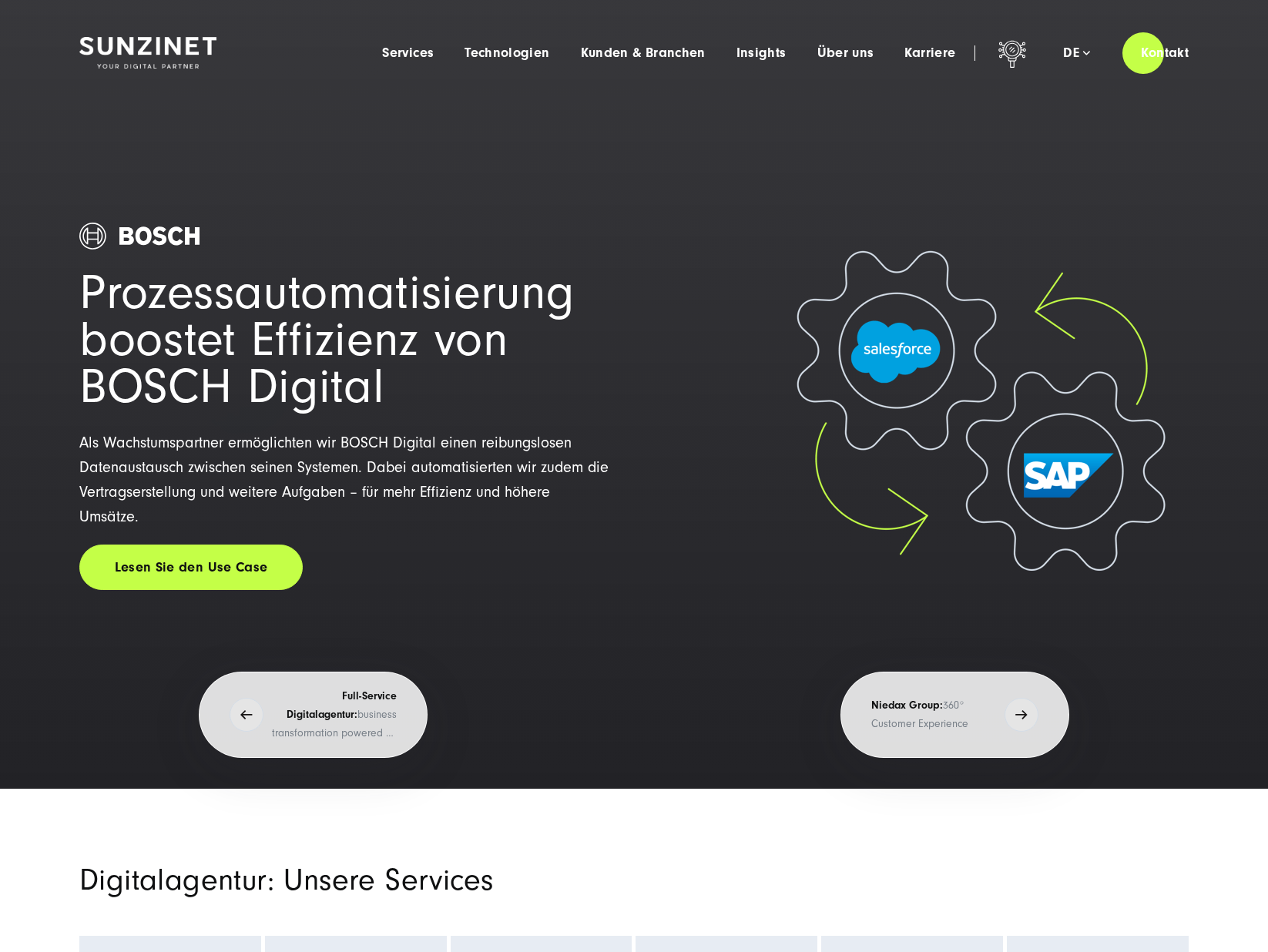
click at [451, 330] on h1 "Prozessautomatisierung boostet Effizienz von BOSCH Digital" at bounding box center [345, 340] width 532 height 140
